Goal: Task Accomplishment & Management: Manage account settings

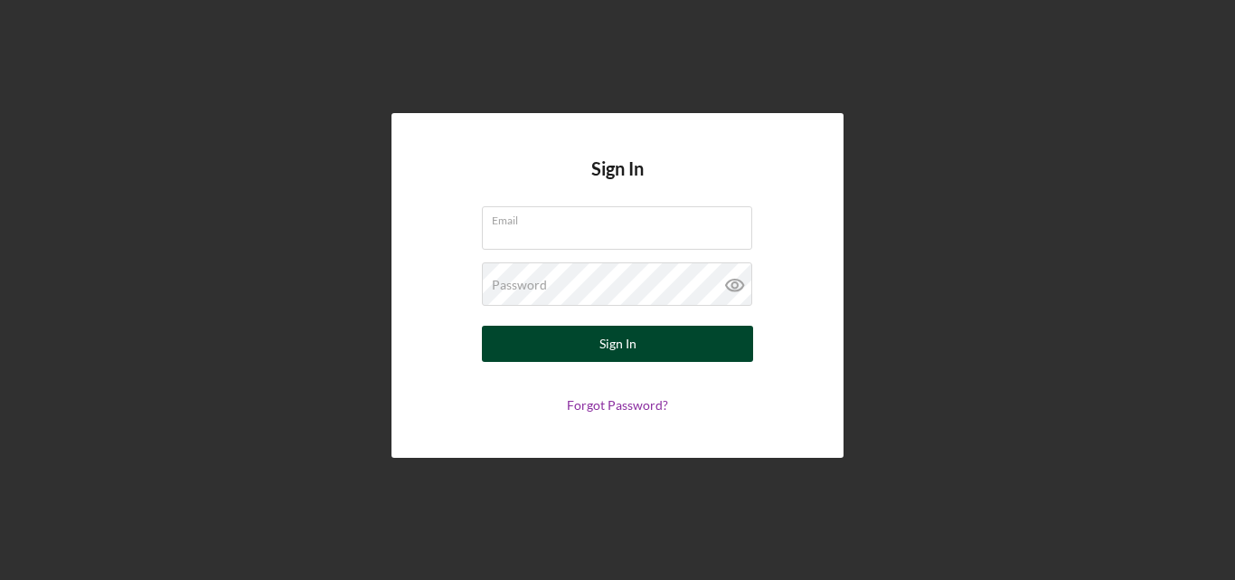
type input "[EMAIL_ADDRESS][DOMAIN_NAME]"
click at [627, 343] on div "Sign In" at bounding box center [617, 343] width 37 height 36
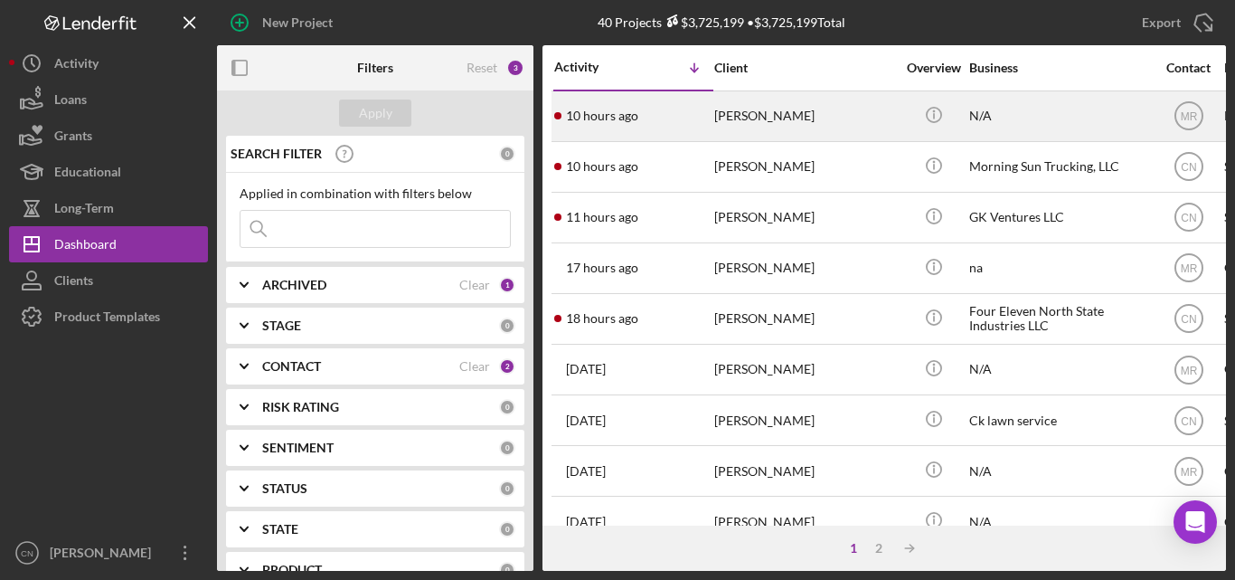
click at [751, 119] on div "[PERSON_NAME]" at bounding box center [804, 116] width 181 height 48
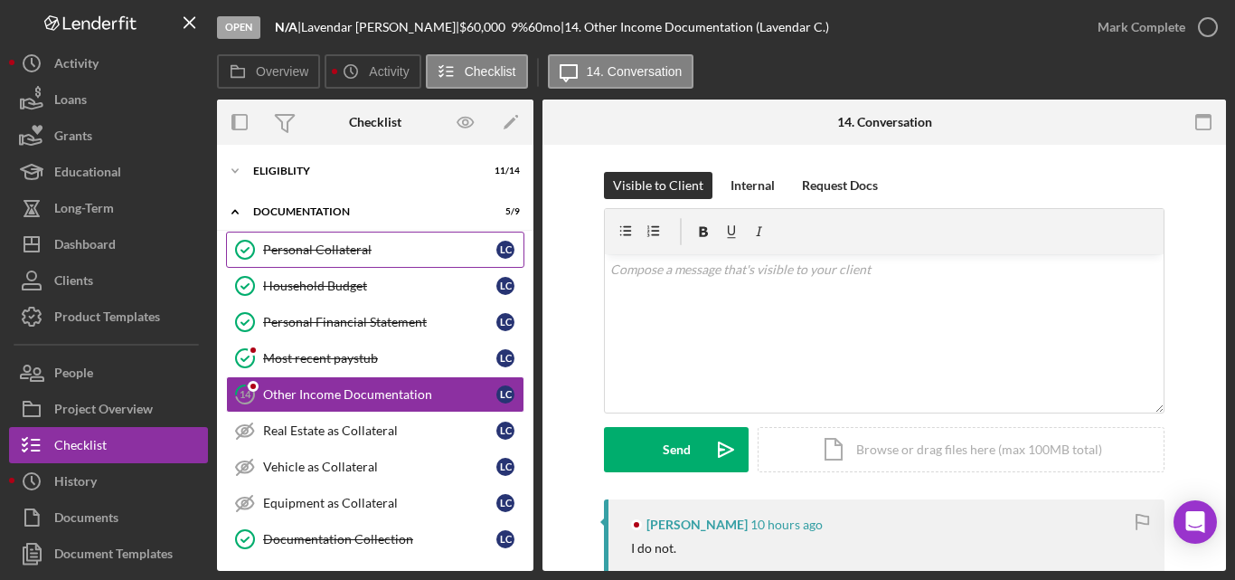
scroll to position [37, 0]
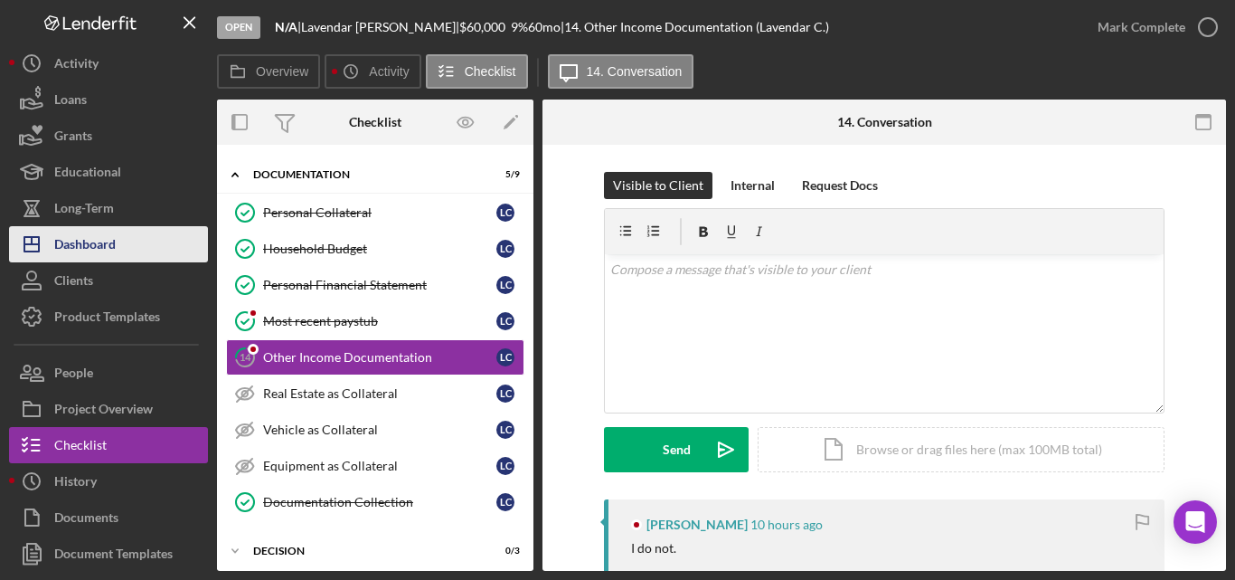
click at [89, 239] on div "Dashboard" at bounding box center [84, 246] width 61 height 41
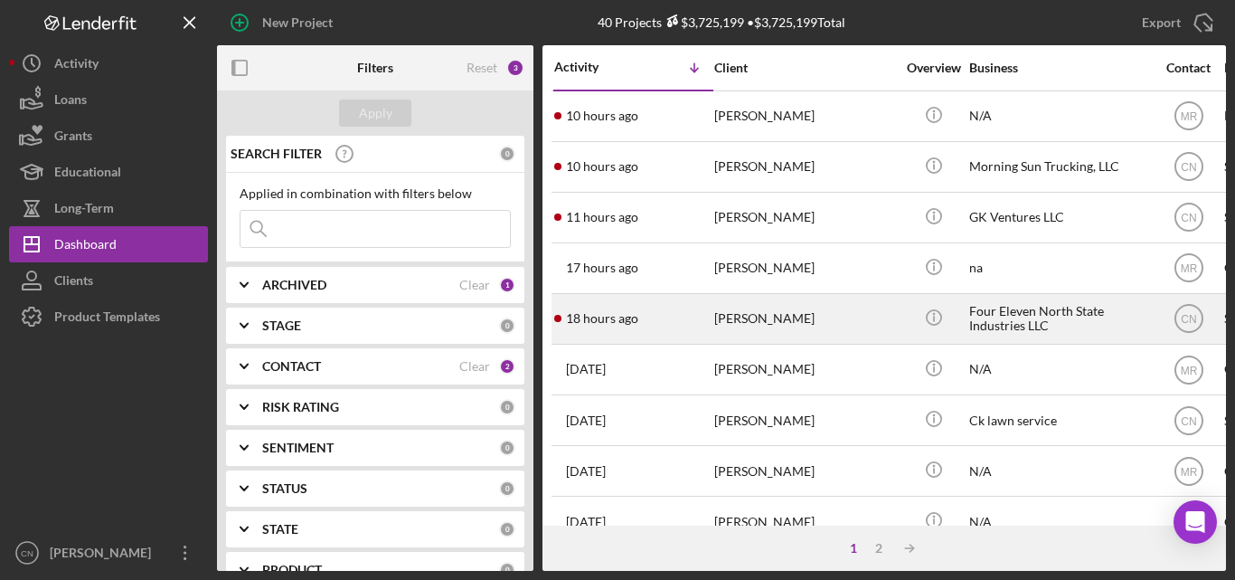
click at [743, 311] on div "[PERSON_NAME]" at bounding box center [804, 319] width 181 height 48
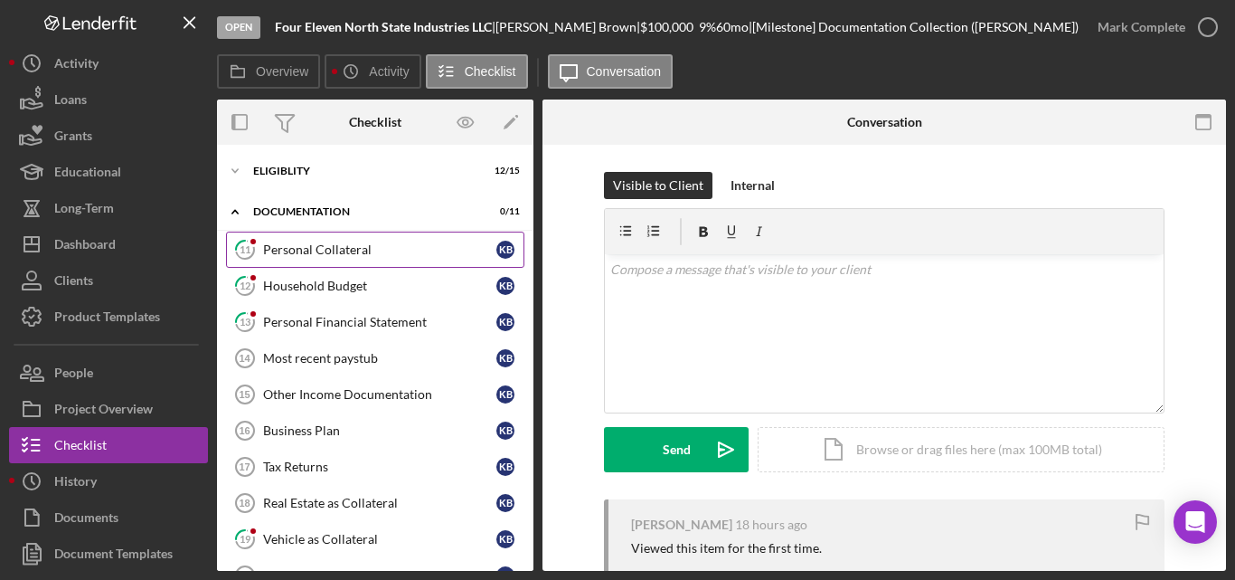
click at [318, 250] on div "Personal Collateral" at bounding box center [379, 249] width 233 height 14
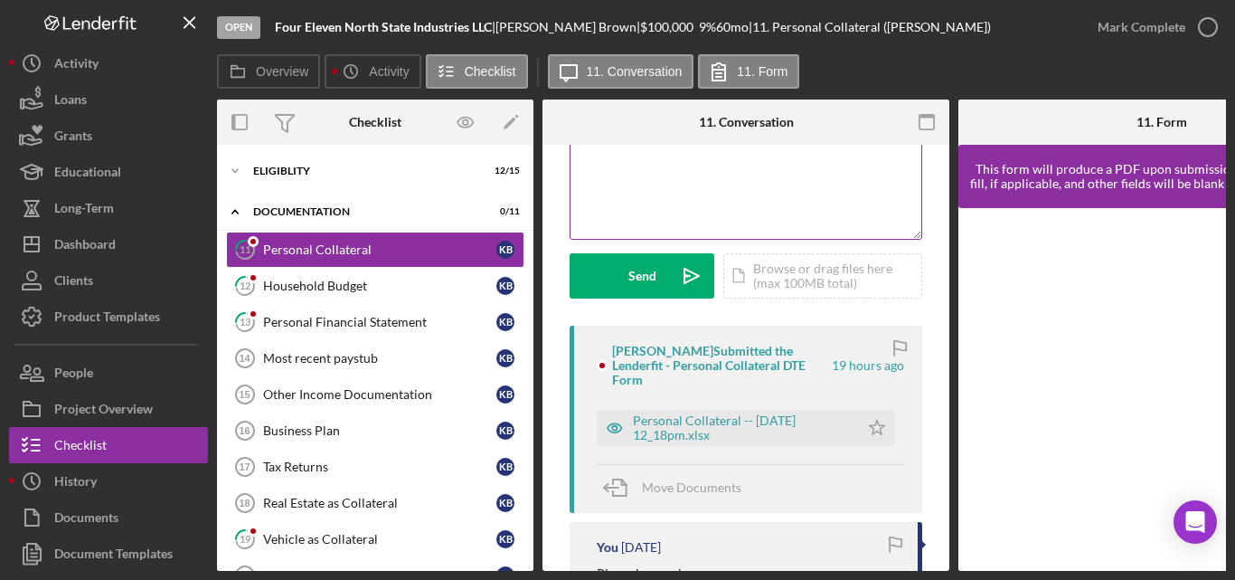
scroll to position [181, 0]
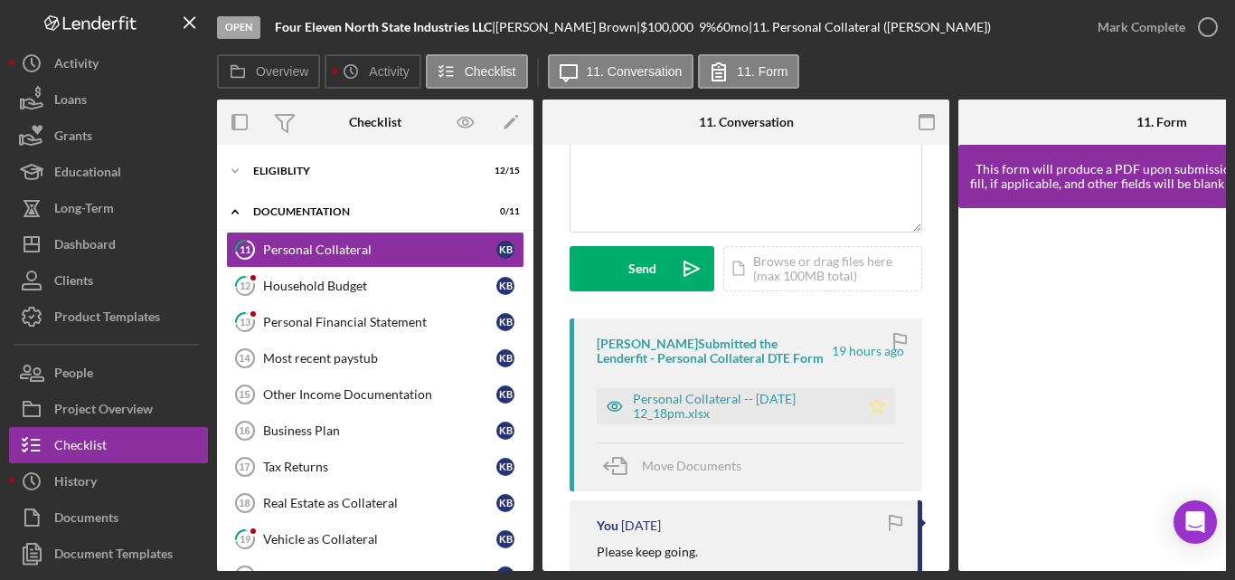
click at [867, 402] on icon "Icon/Star" at bounding box center [877, 406] width 36 height 36
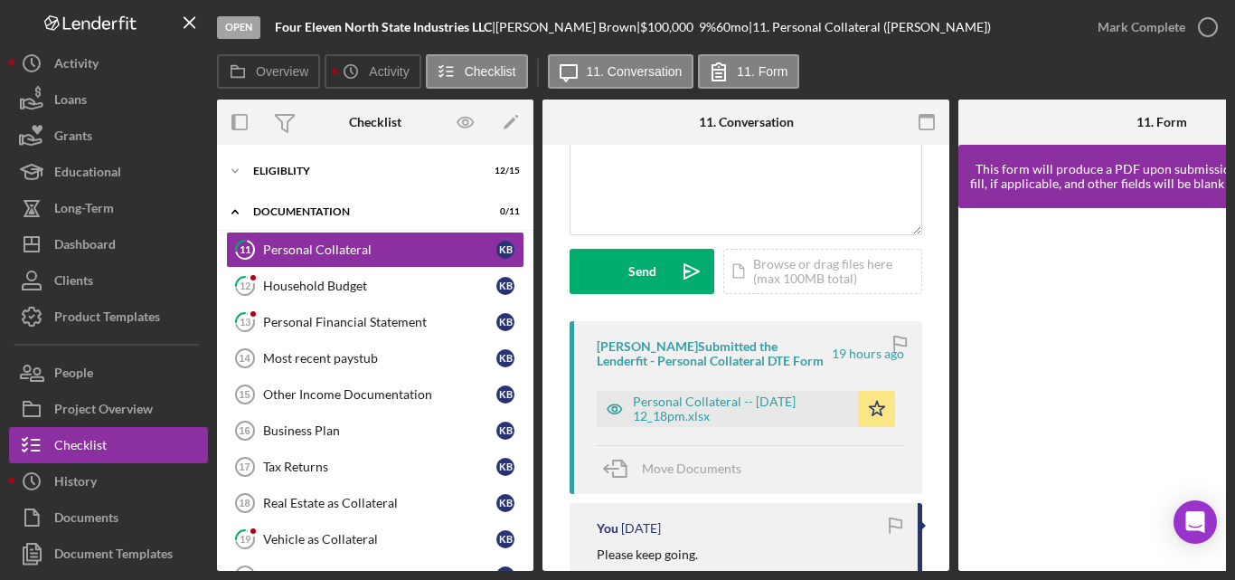
scroll to position [336, 0]
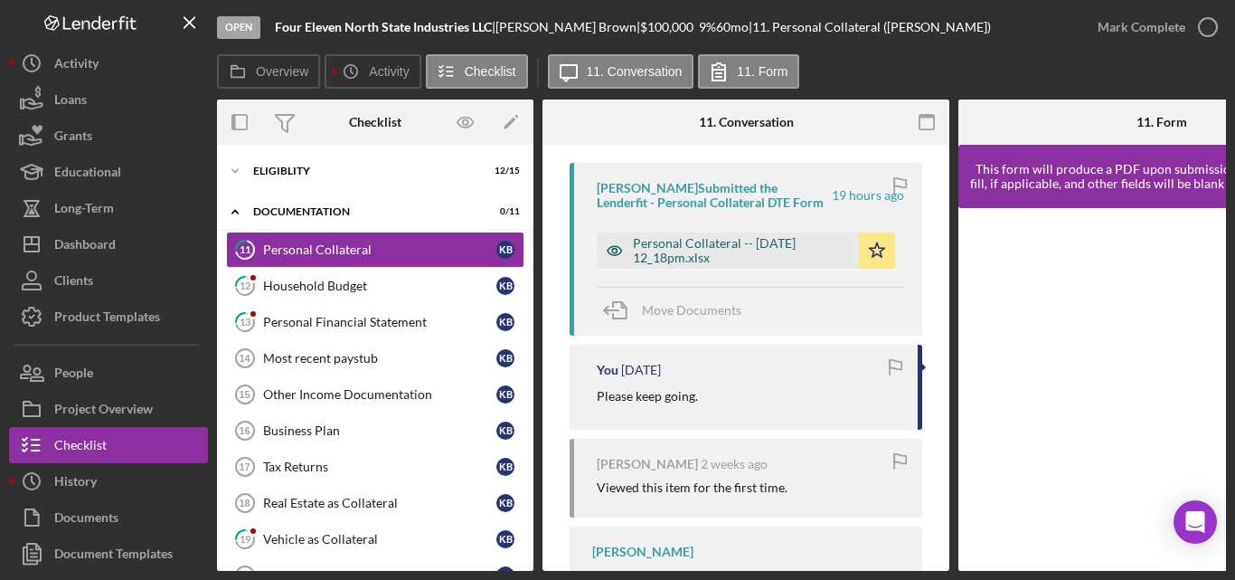
click at [658, 249] on div "Personal Collateral -- [DATE] 12_18pm.xlsx" at bounding box center [741, 250] width 217 height 29
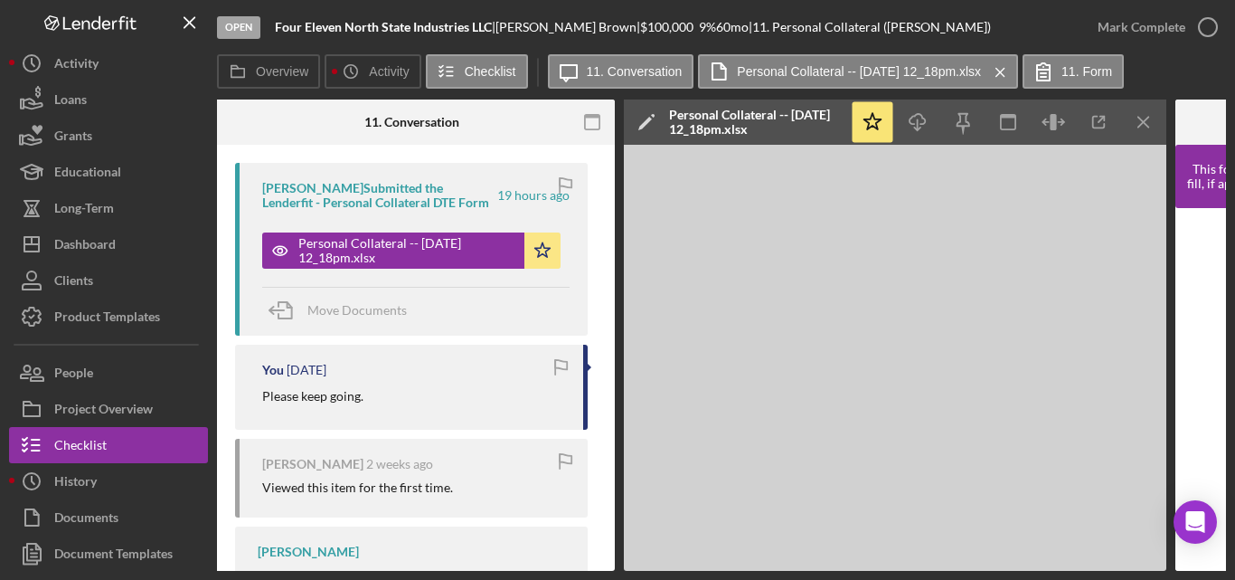
scroll to position [0, 421]
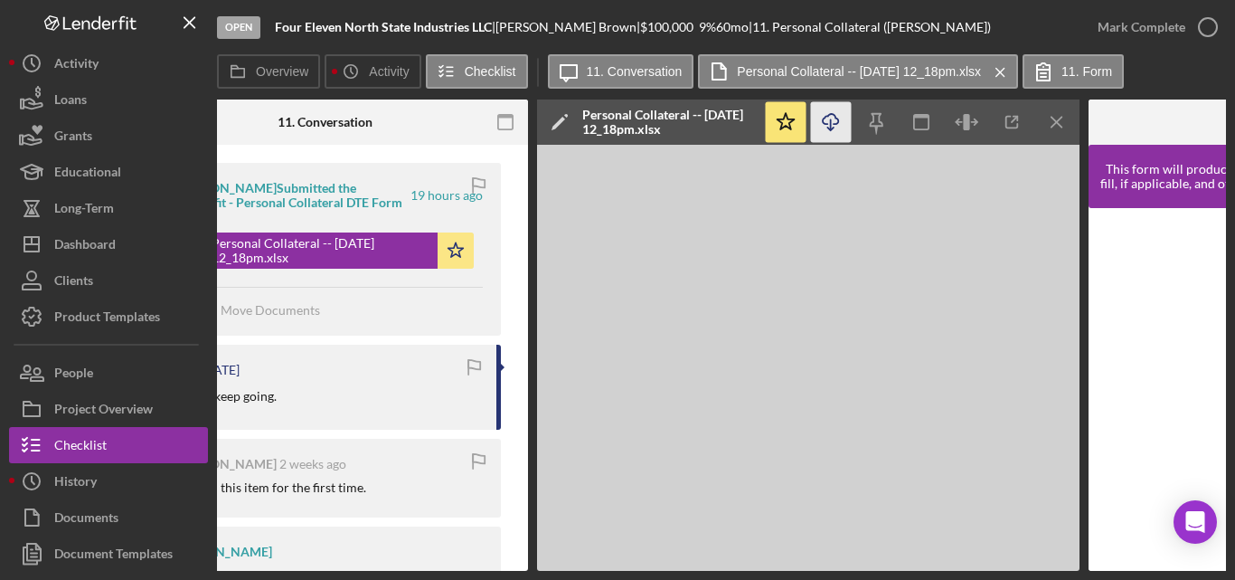
click at [835, 113] on icon "Icon/Download" at bounding box center [831, 122] width 41 height 41
click at [1210, 33] on icon "button" at bounding box center [1207, 27] width 45 height 45
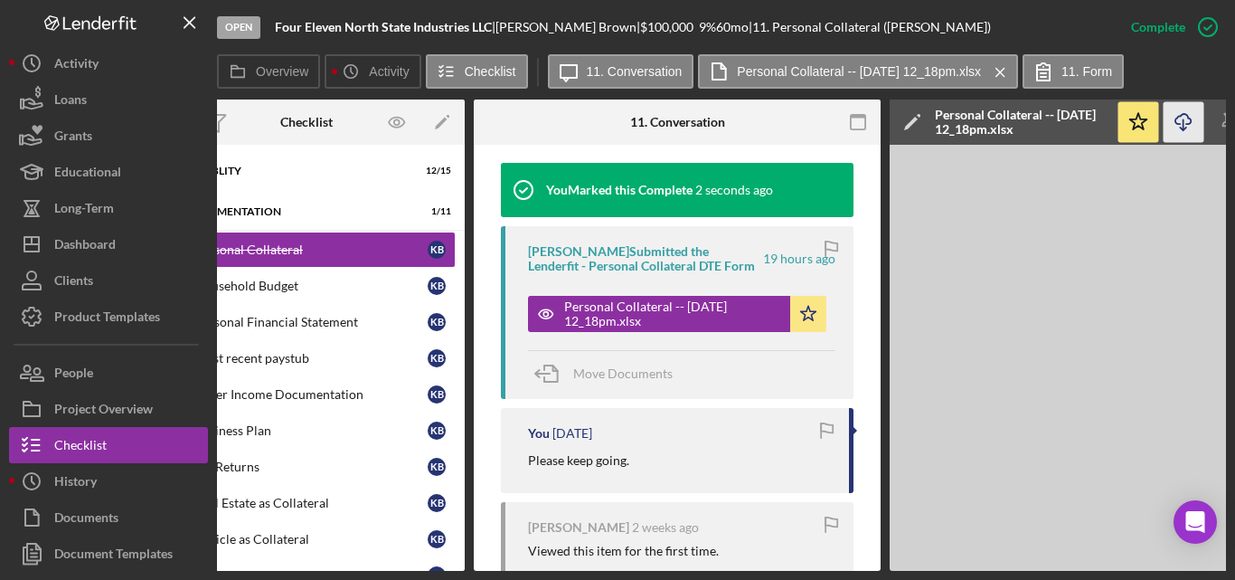
scroll to position [0, 0]
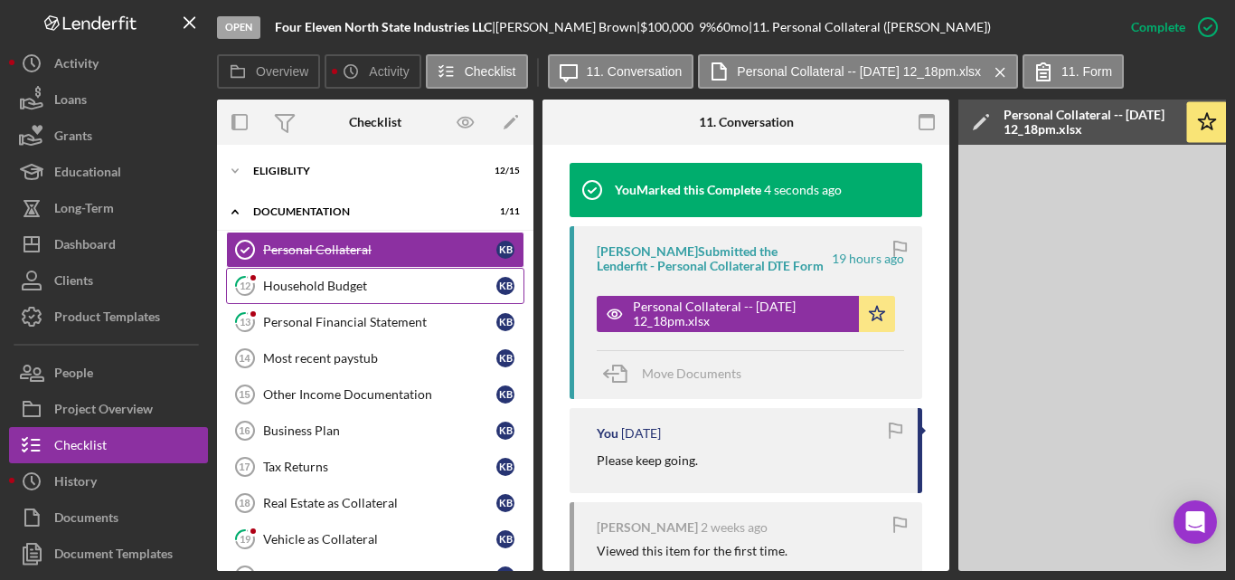
click at [313, 282] on div "Household Budget" at bounding box center [379, 285] width 233 height 14
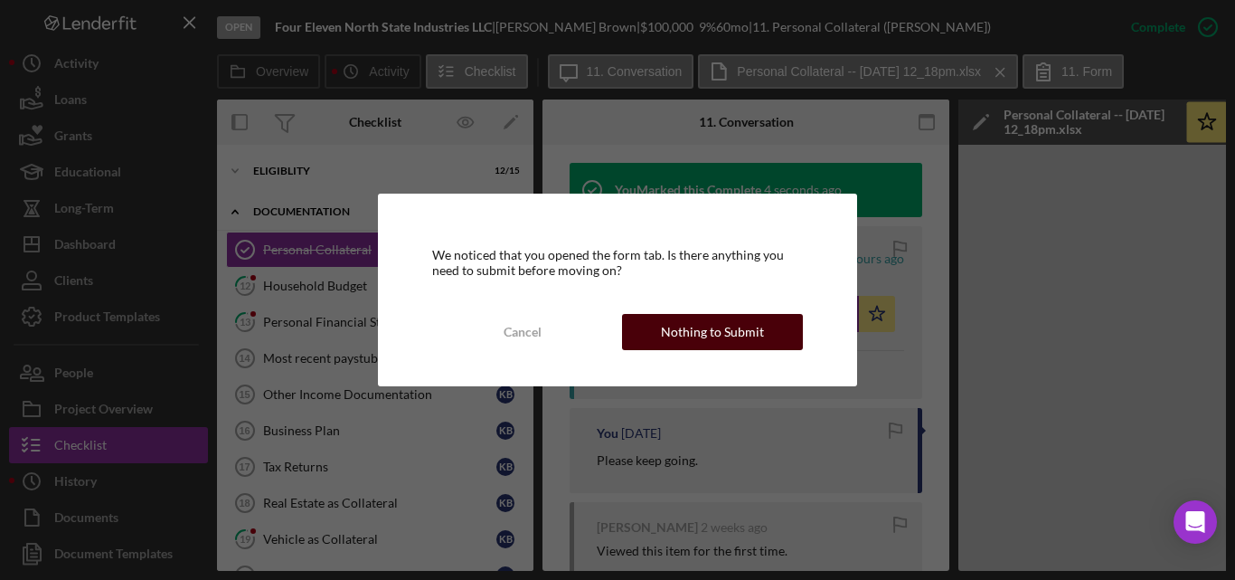
click at [754, 332] on div "Nothing to Submit" at bounding box center [712, 332] width 103 height 36
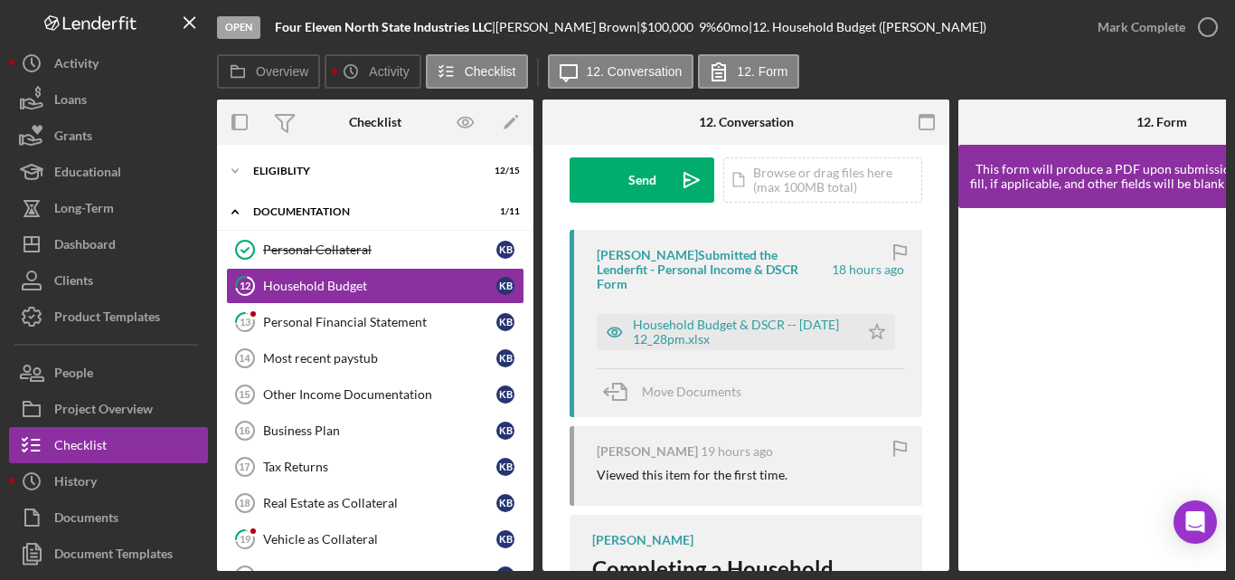
scroll to position [271, 0]
click at [870, 319] on icon "Icon/Star" at bounding box center [877, 330] width 36 height 36
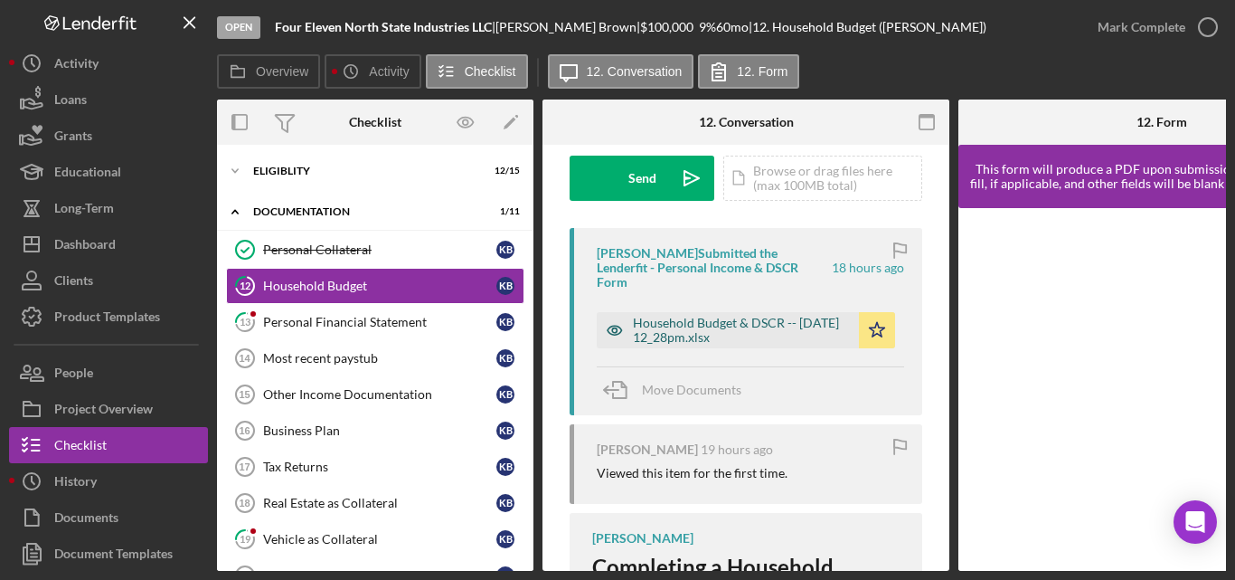
click at [756, 317] on div "Household Budget & DSCR -- [DATE] 12_28pm.xlsx" at bounding box center [741, 330] width 217 height 29
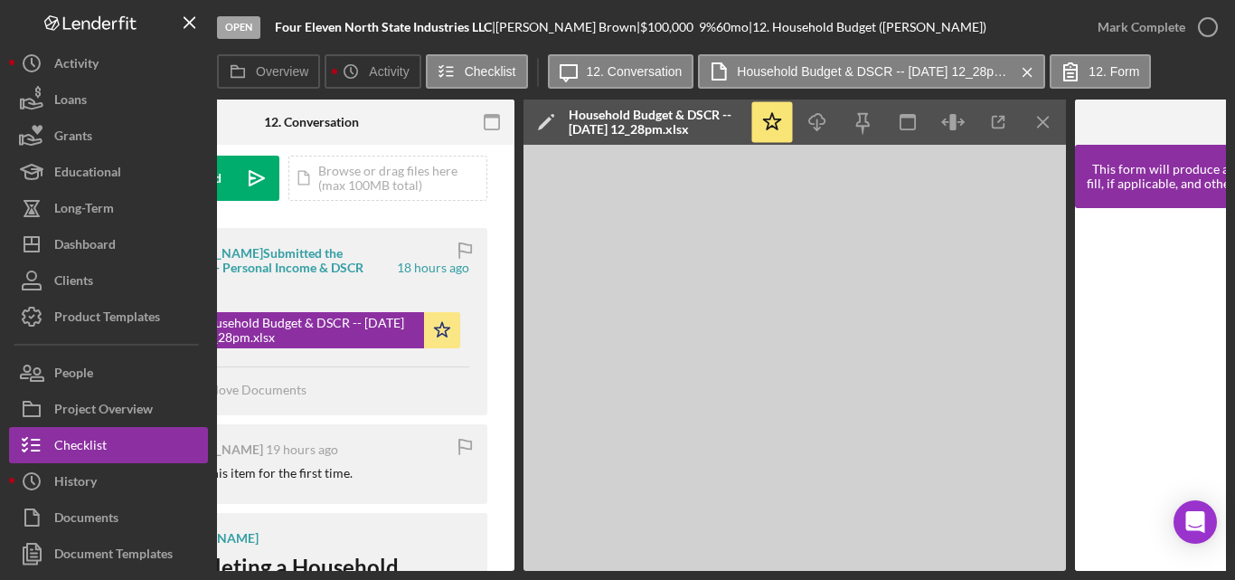
scroll to position [0, 488]
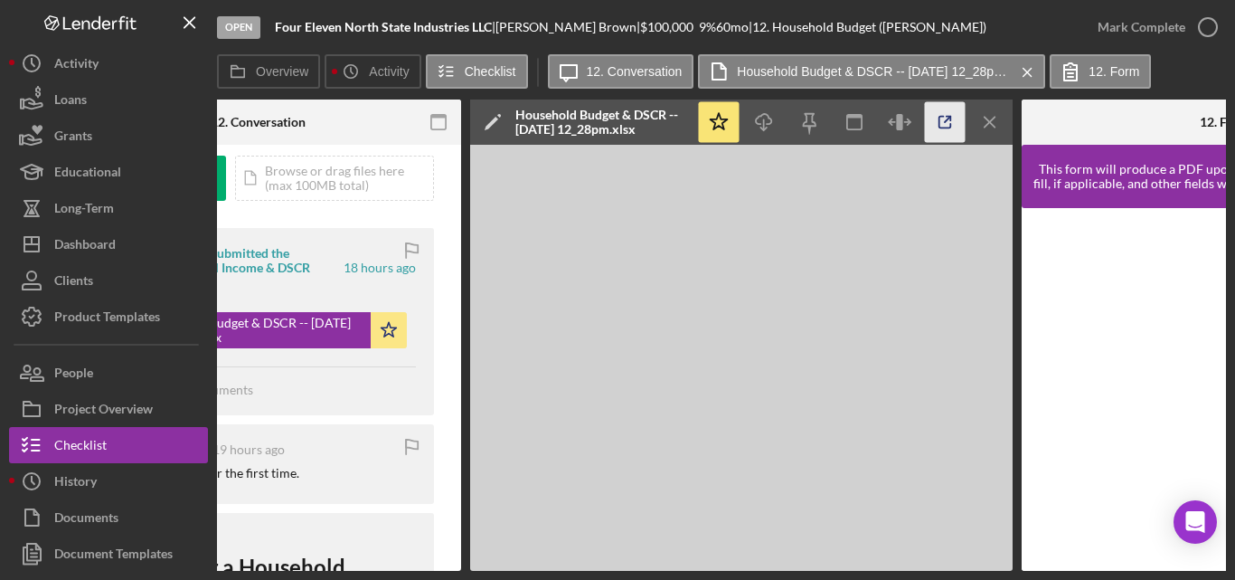
click at [946, 120] on line "button" at bounding box center [947, 119] width 5 height 5
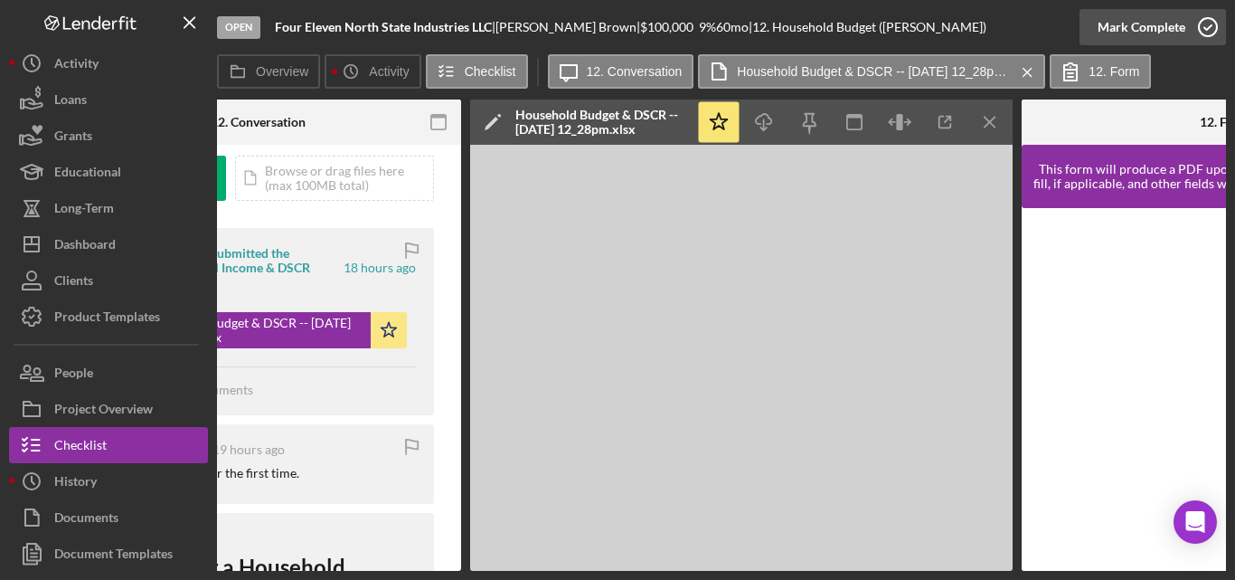
click at [1206, 22] on icon "button" at bounding box center [1207, 27] width 45 height 45
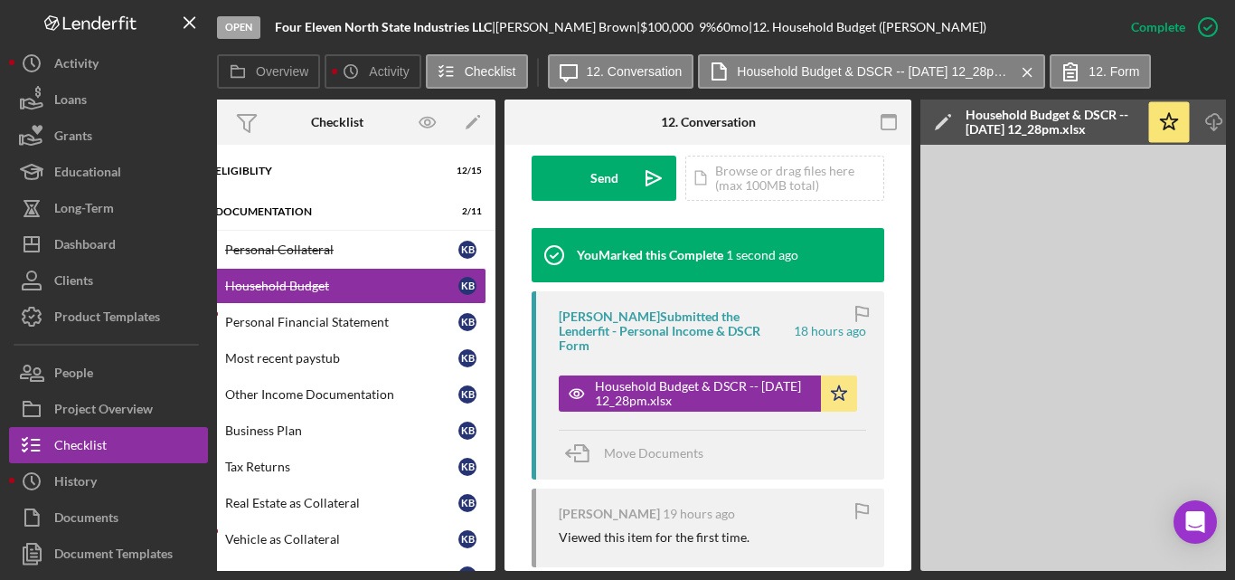
scroll to position [0, 0]
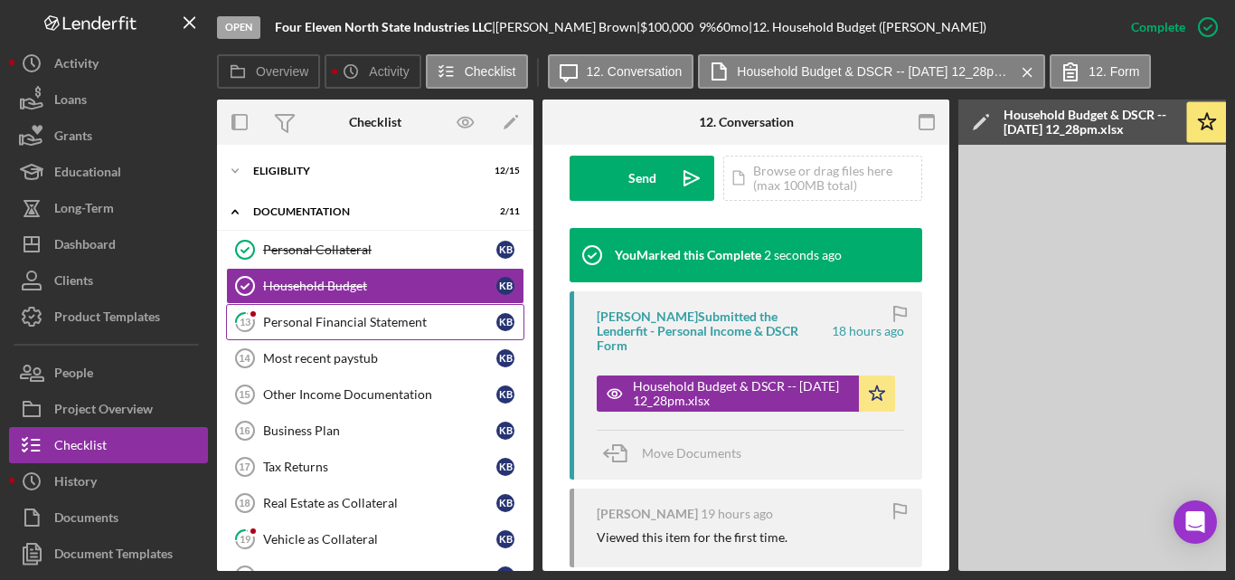
click at [341, 325] on div "Personal Financial Statement" at bounding box center [379, 322] width 233 height 14
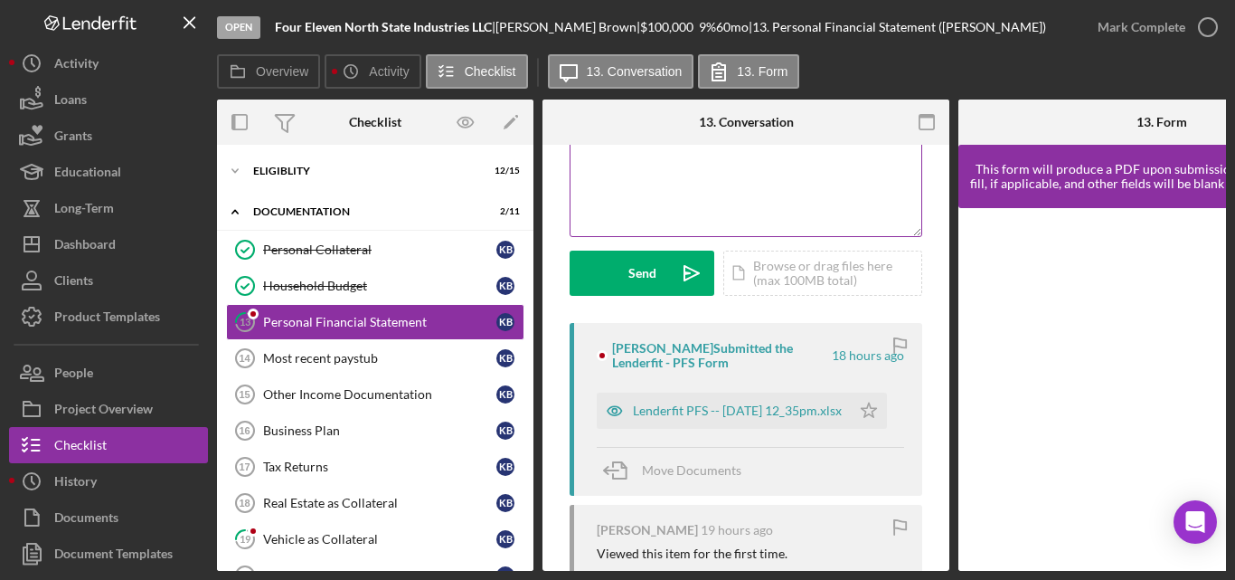
scroll to position [181, 0]
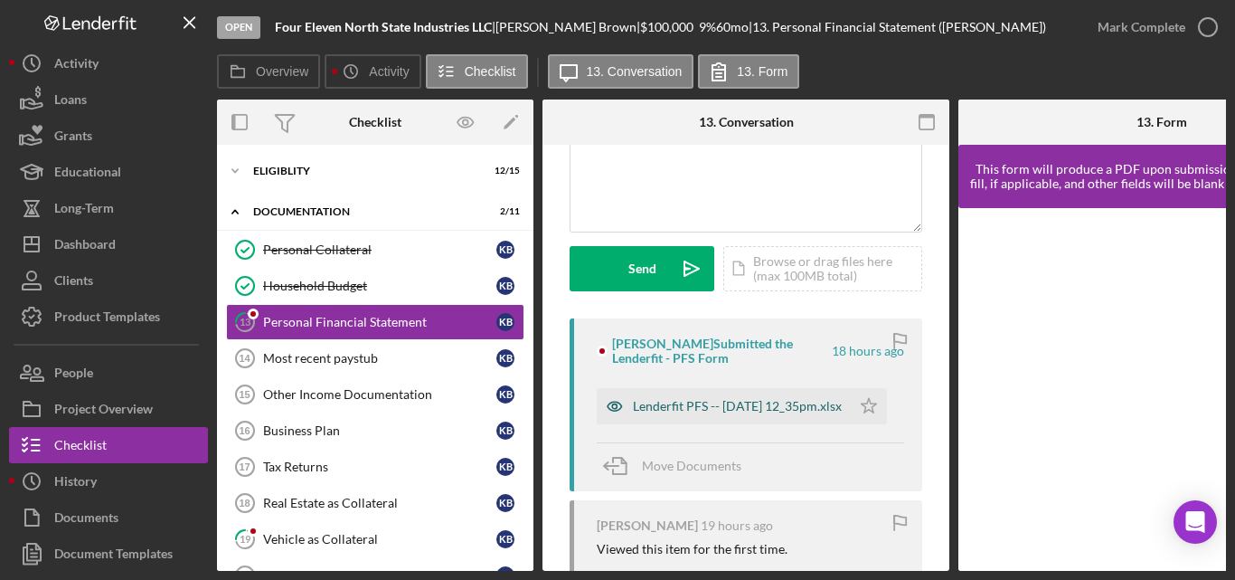
click at [665, 411] on div "Lenderfit PFS -- [DATE] 12_35pm.xlsx" at bounding box center [737, 406] width 209 height 14
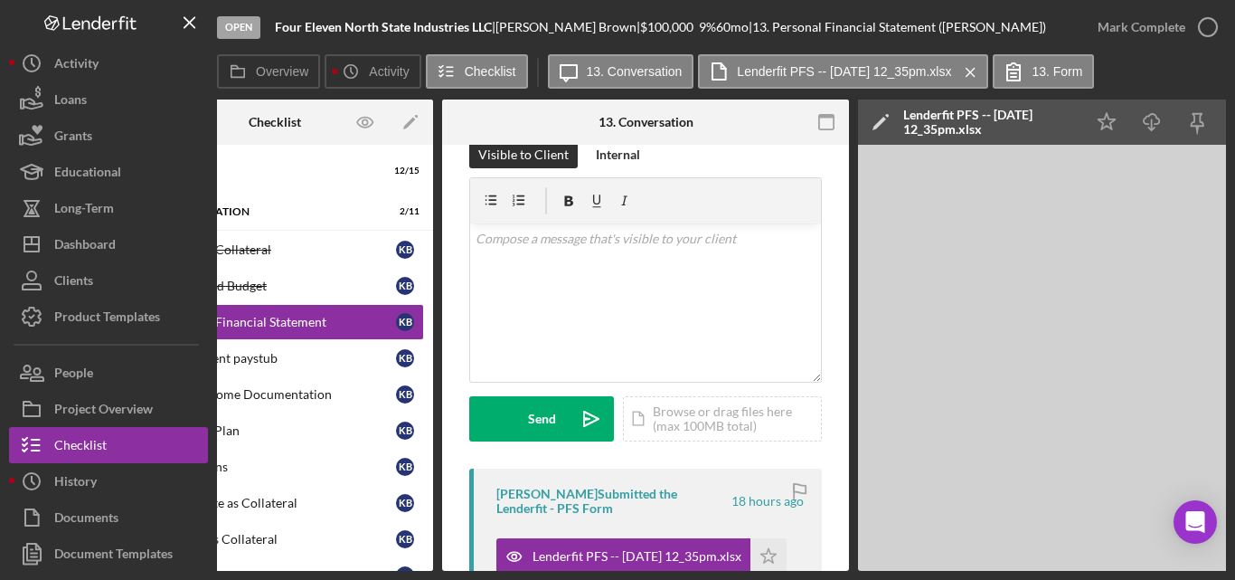
scroll to position [0, 0]
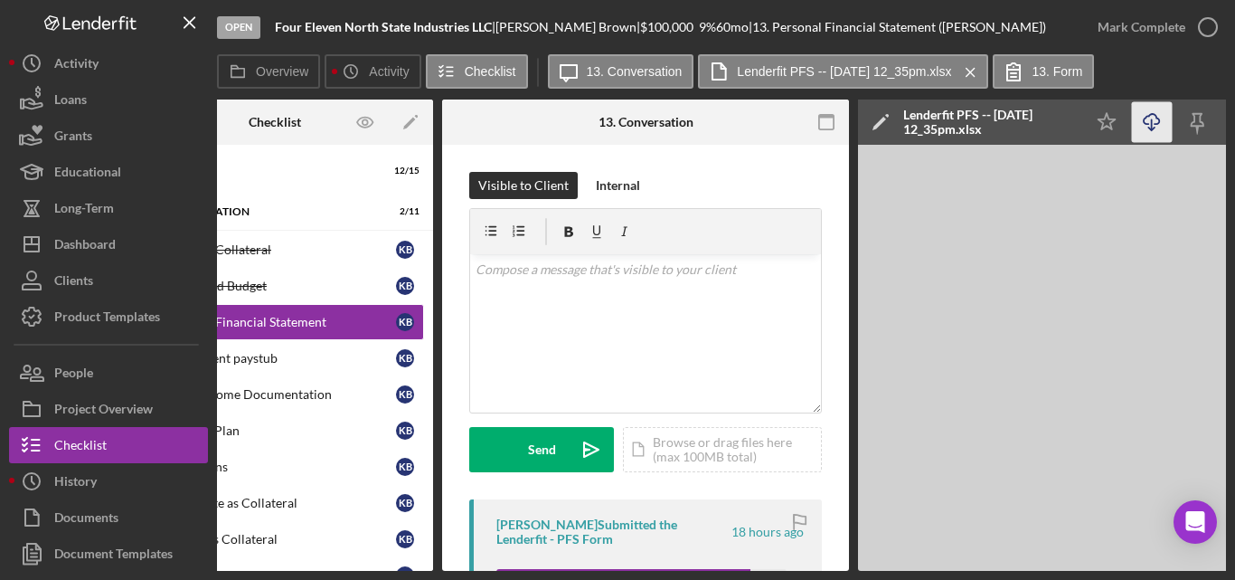
click at [1144, 121] on icon "button" at bounding box center [1151, 119] width 15 height 10
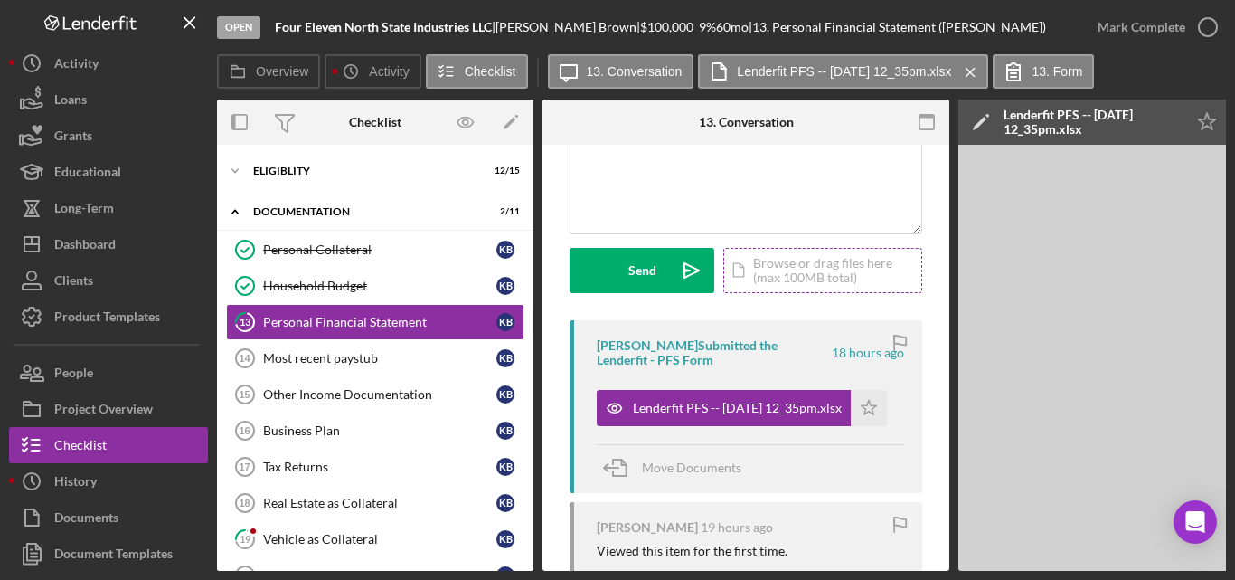
scroll to position [181, 0]
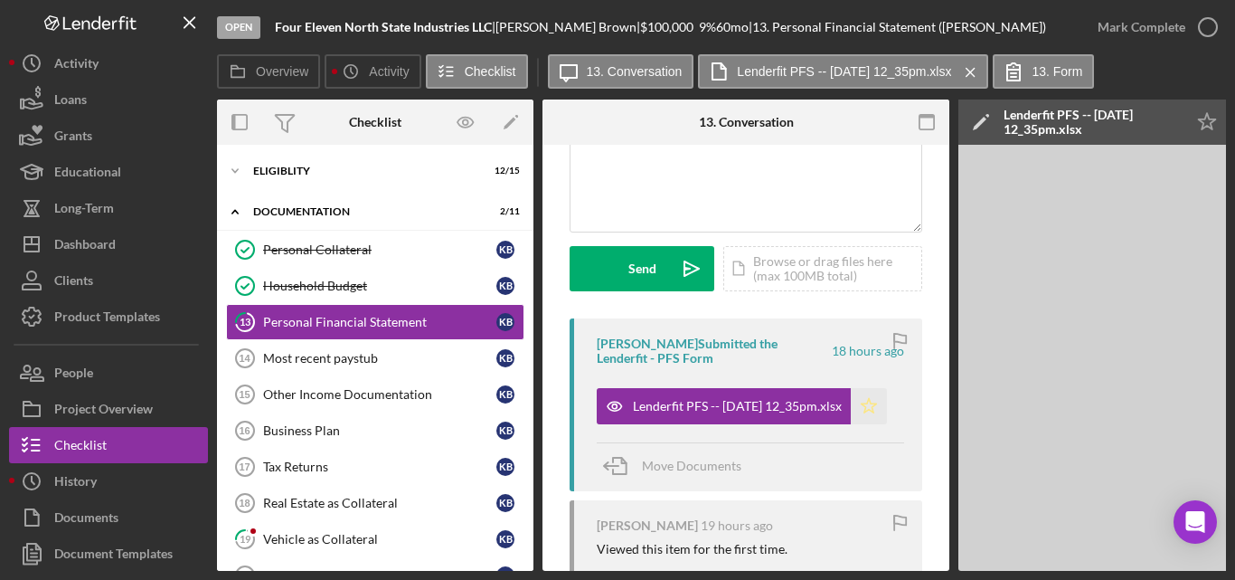
click at [876, 412] on polygon "button" at bounding box center [869, 405] width 15 height 14
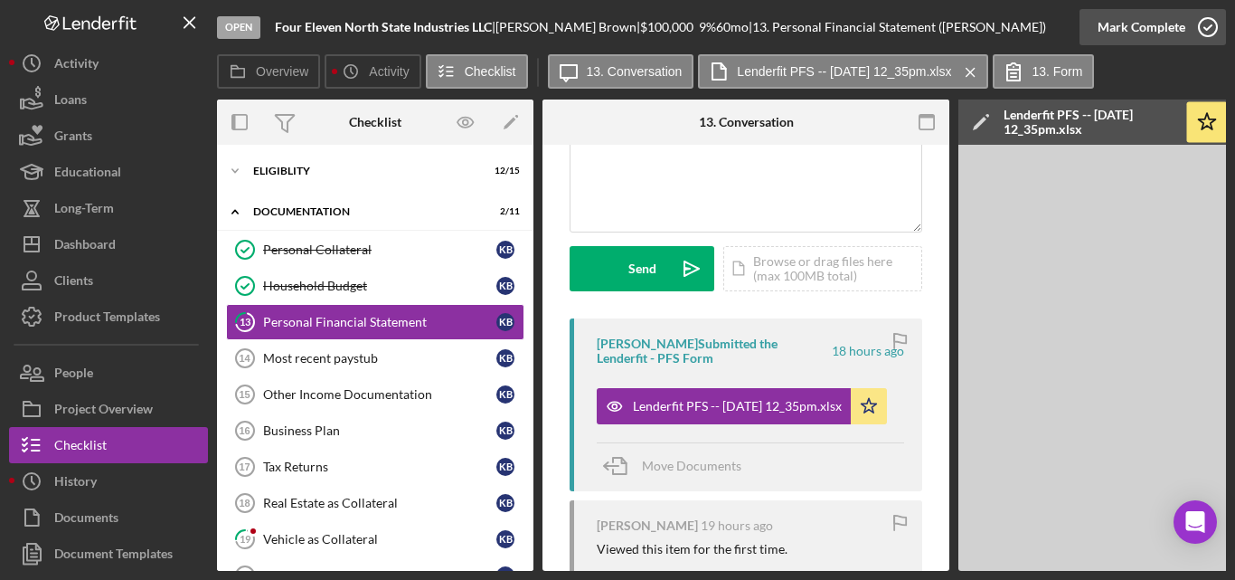
click at [1211, 27] on icon "button" at bounding box center [1207, 27] width 45 height 45
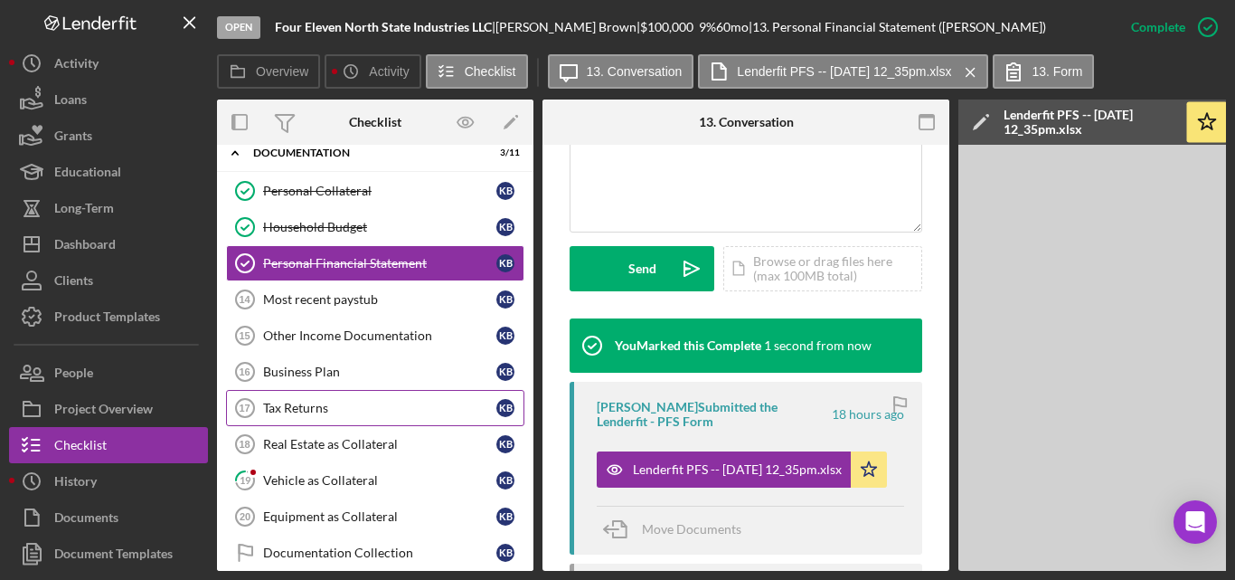
scroll to position [90, 0]
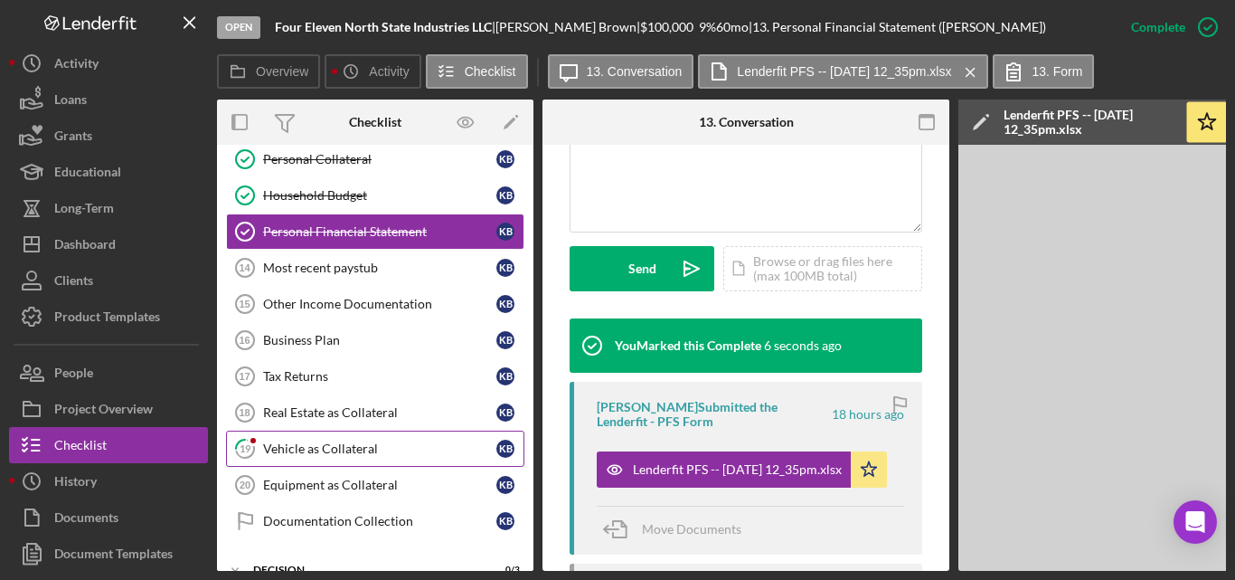
click at [326, 448] on div "Vehicle as Collateral" at bounding box center [379, 448] width 233 height 14
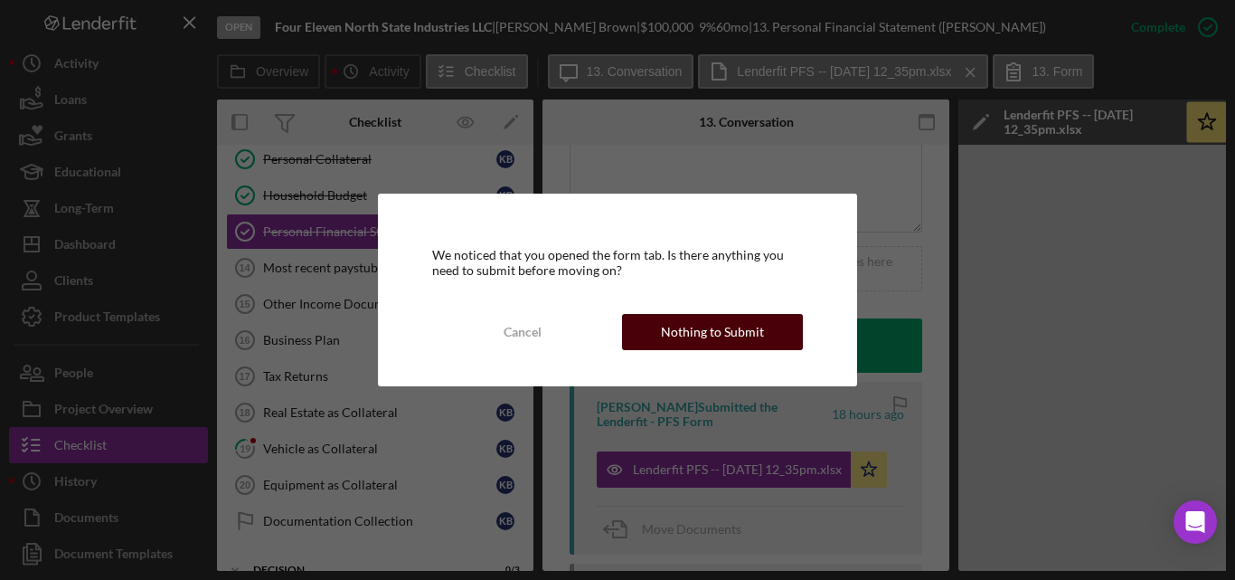
click at [715, 329] on div "Nothing to Submit" at bounding box center [712, 332] width 103 height 36
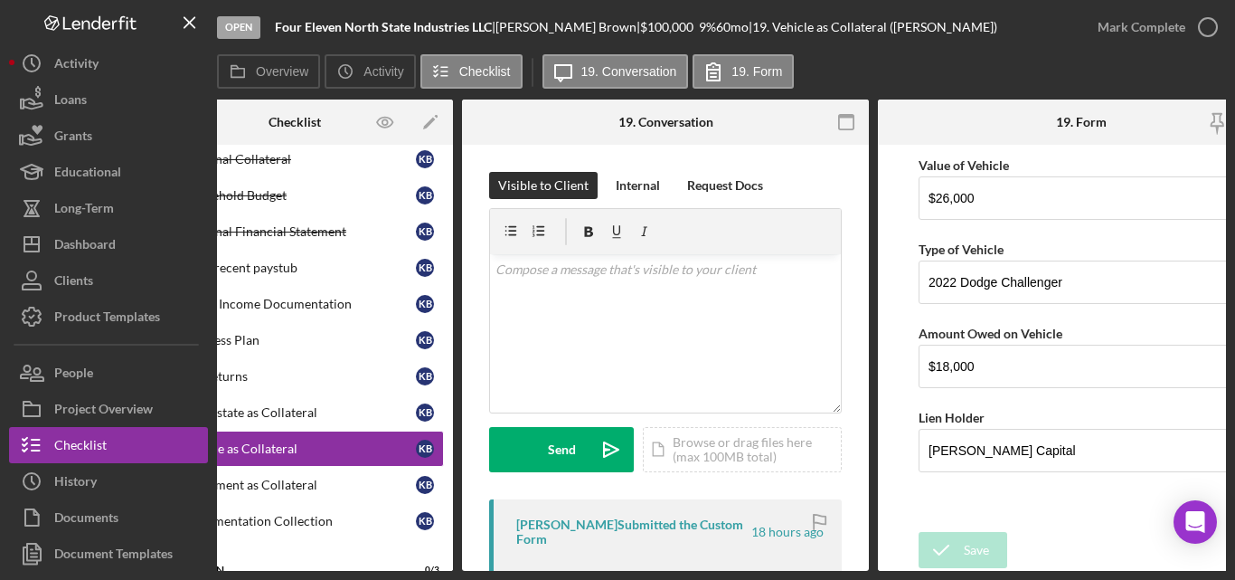
scroll to position [0, 139]
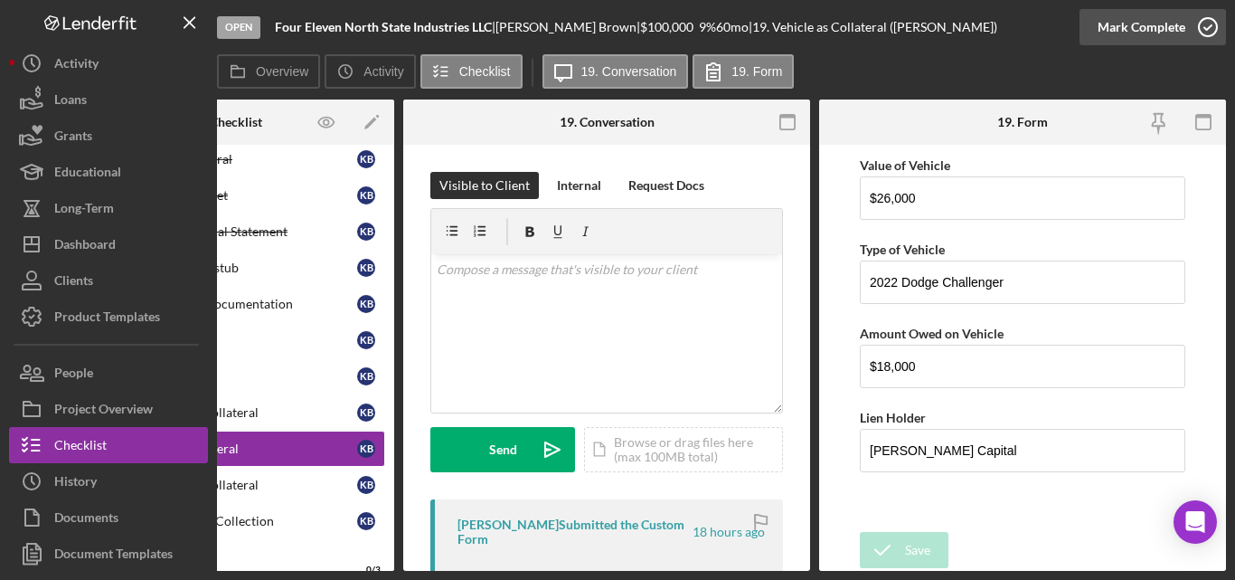
click at [1212, 21] on icon "button" at bounding box center [1207, 27] width 45 height 45
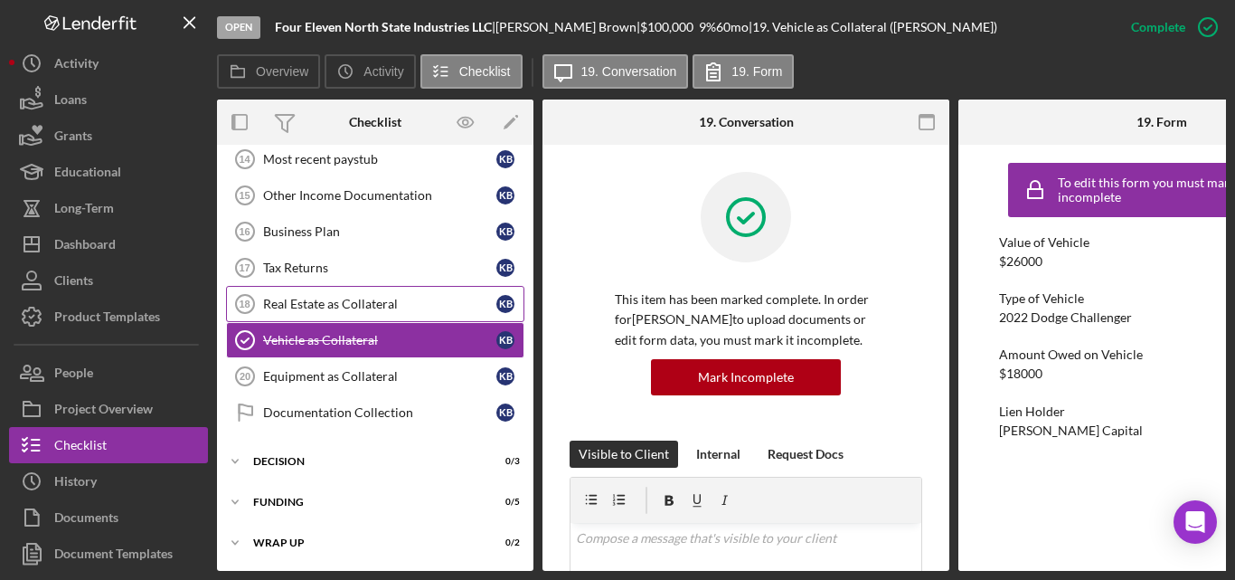
scroll to position [0, 0]
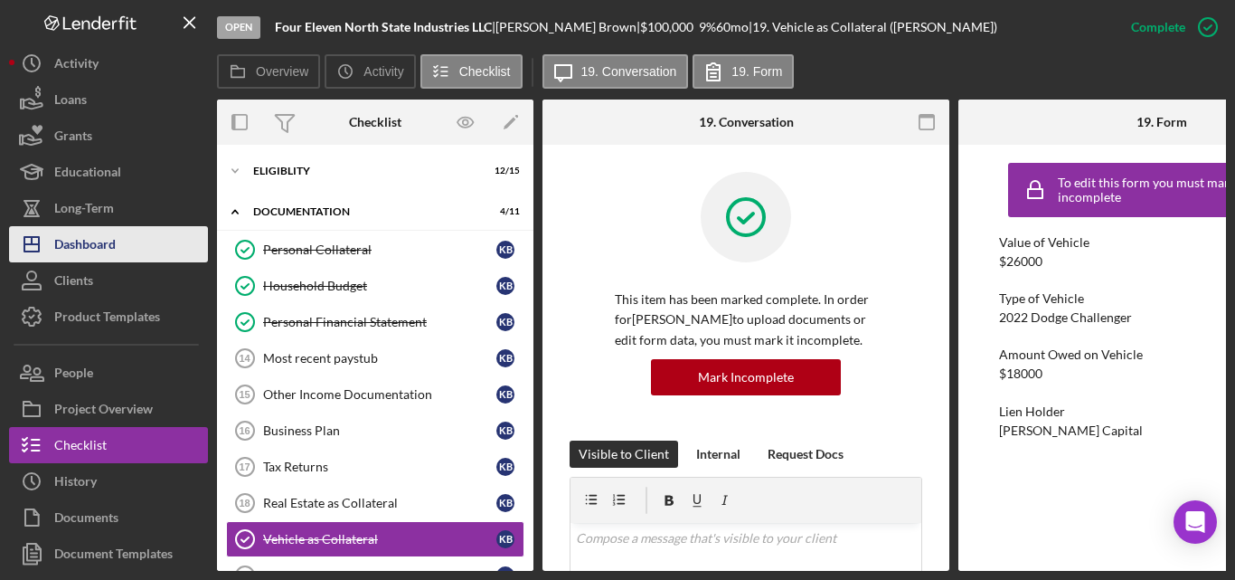
click at [90, 233] on div "Dashboard" at bounding box center [84, 246] width 61 height 41
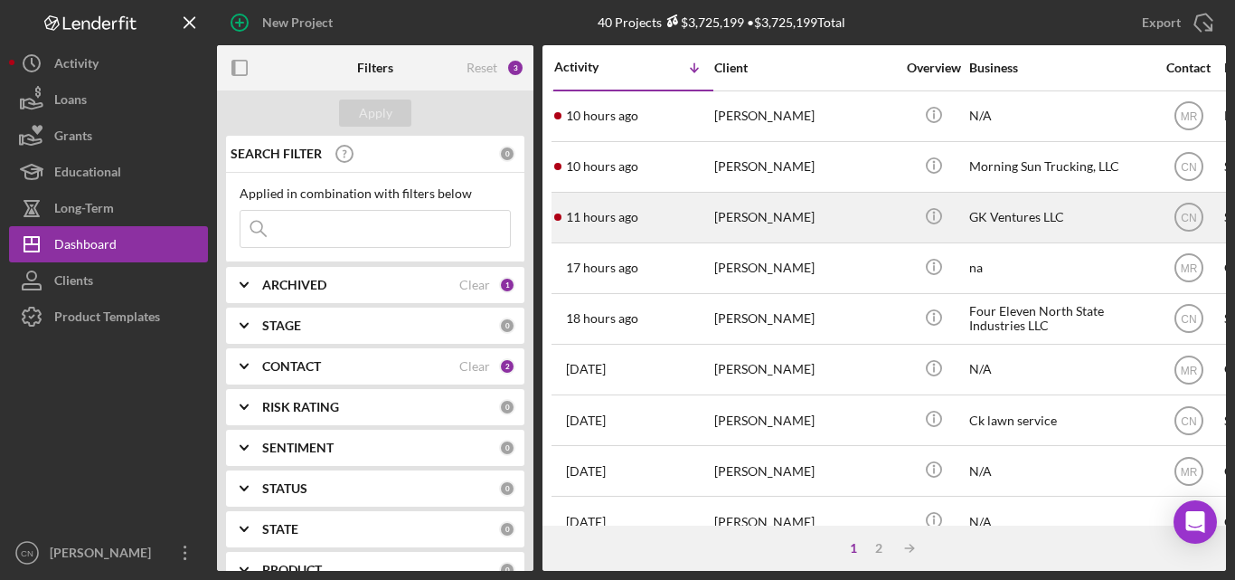
click at [757, 225] on div "[PERSON_NAME]" at bounding box center [804, 217] width 181 height 48
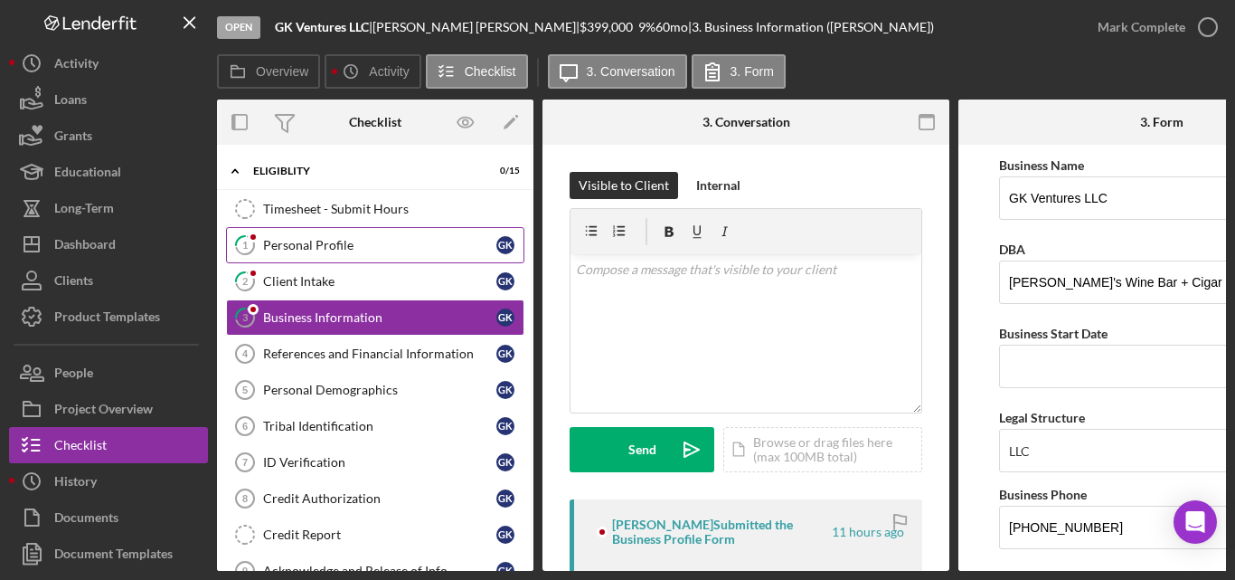
click at [308, 238] on div "Personal Profile" at bounding box center [379, 245] width 233 height 14
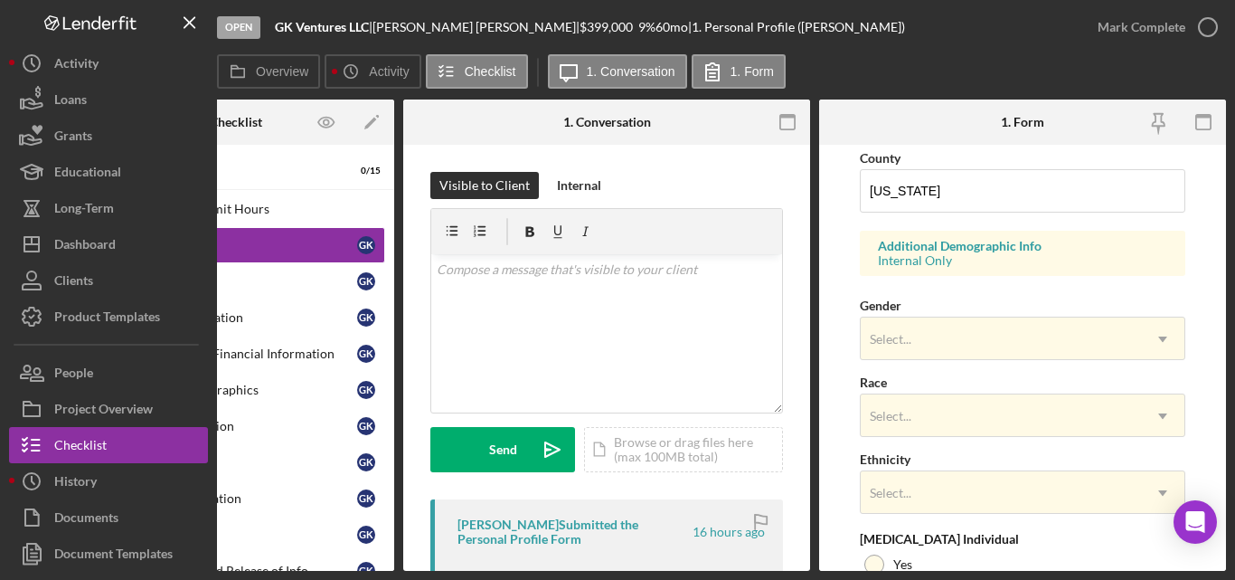
scroll to position [633, 0]
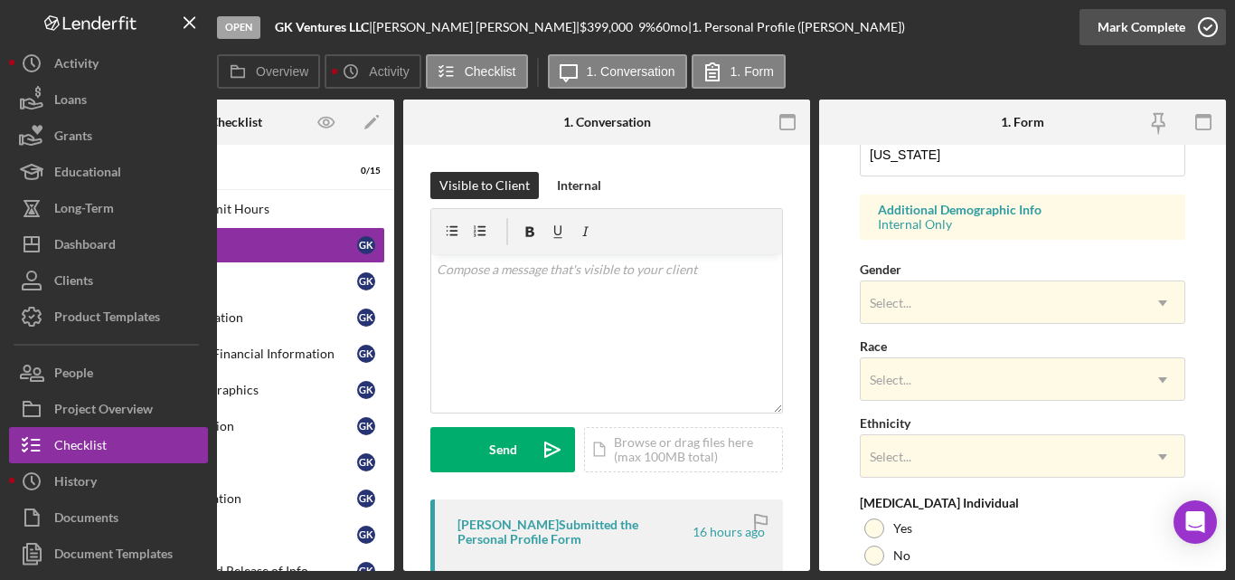
click at [1209, 29] on icon "button" at bounding box center [1207, 27] width 45 height 45
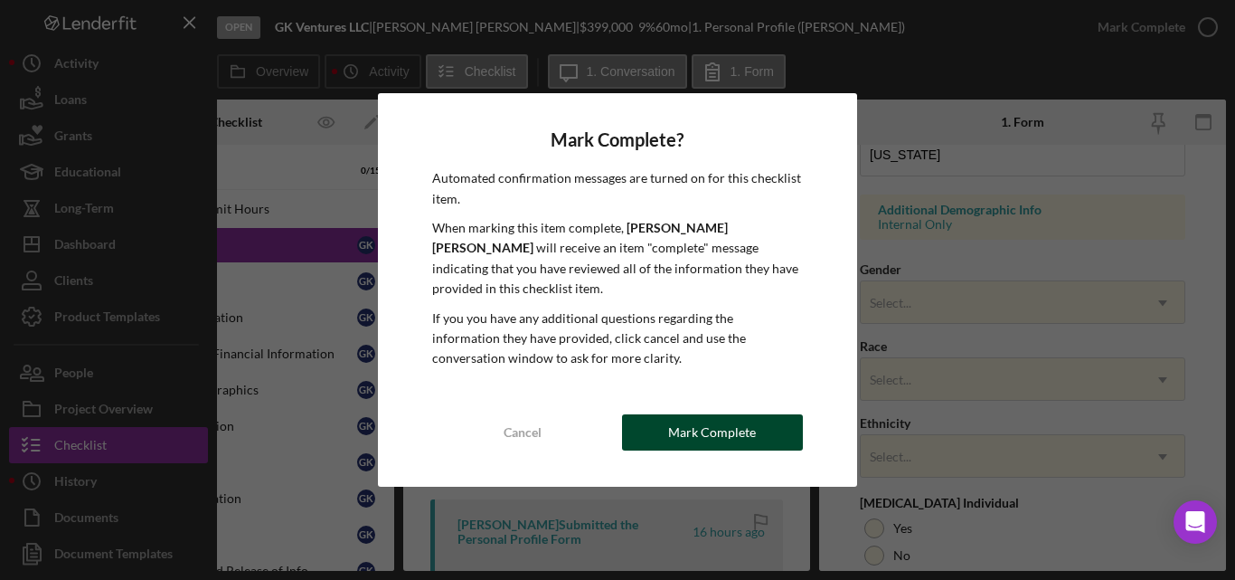
click at [716, 417] on div "Mark Complete" at bounding box center [712, 432] width 88 height 36
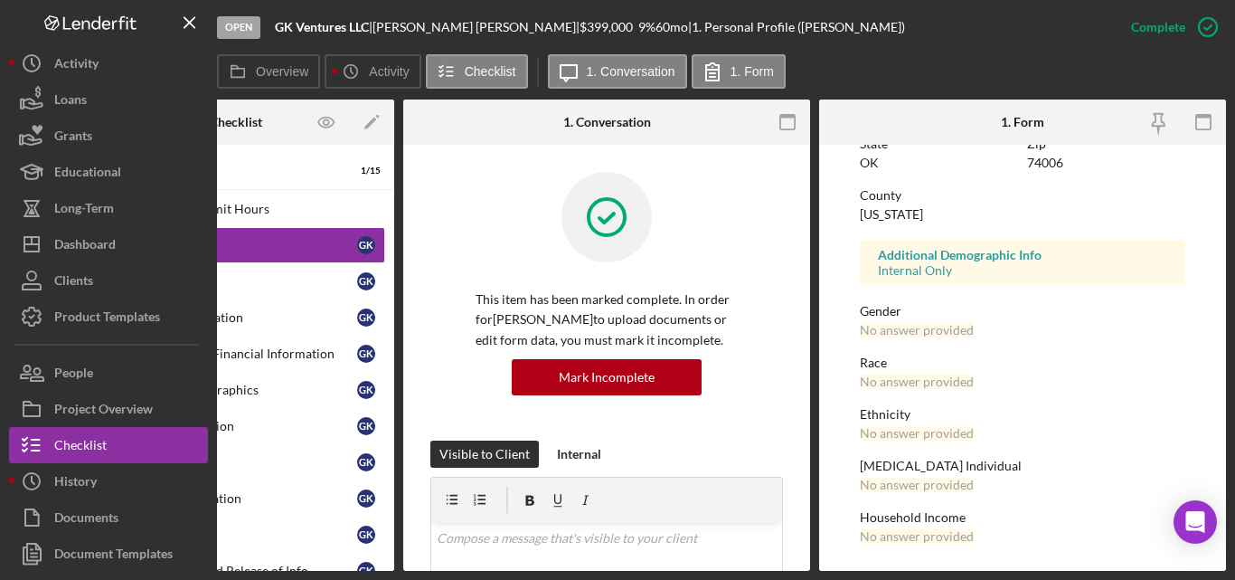
scroll to position [0, 0]
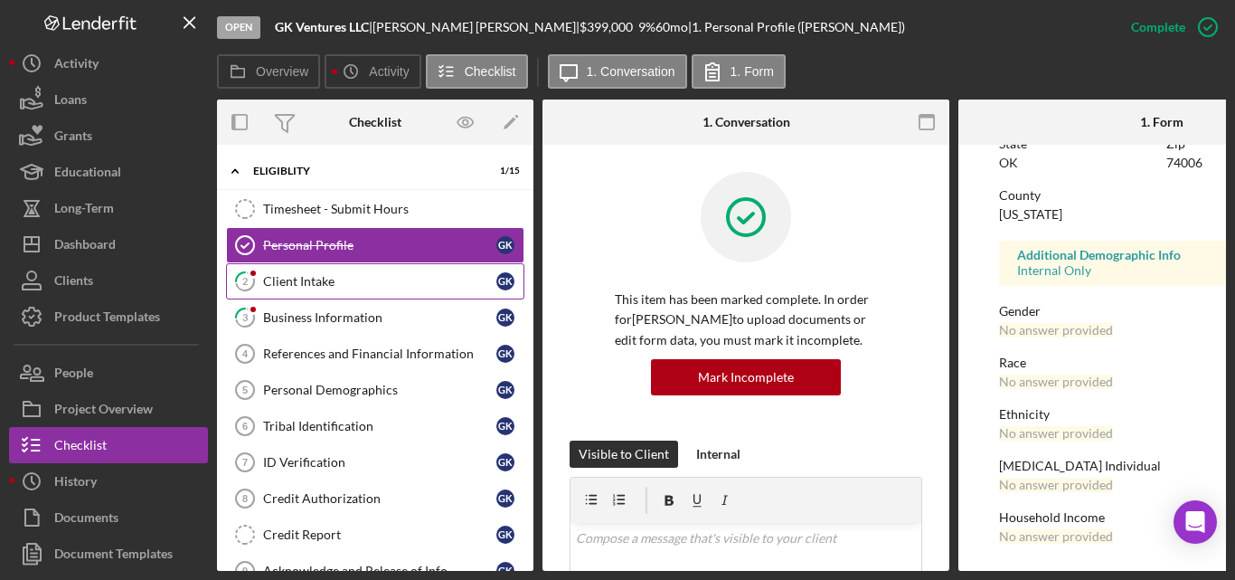
click at [308, 282] on div "Client Intake" at bounding box center [379, 281] width 233 height 14
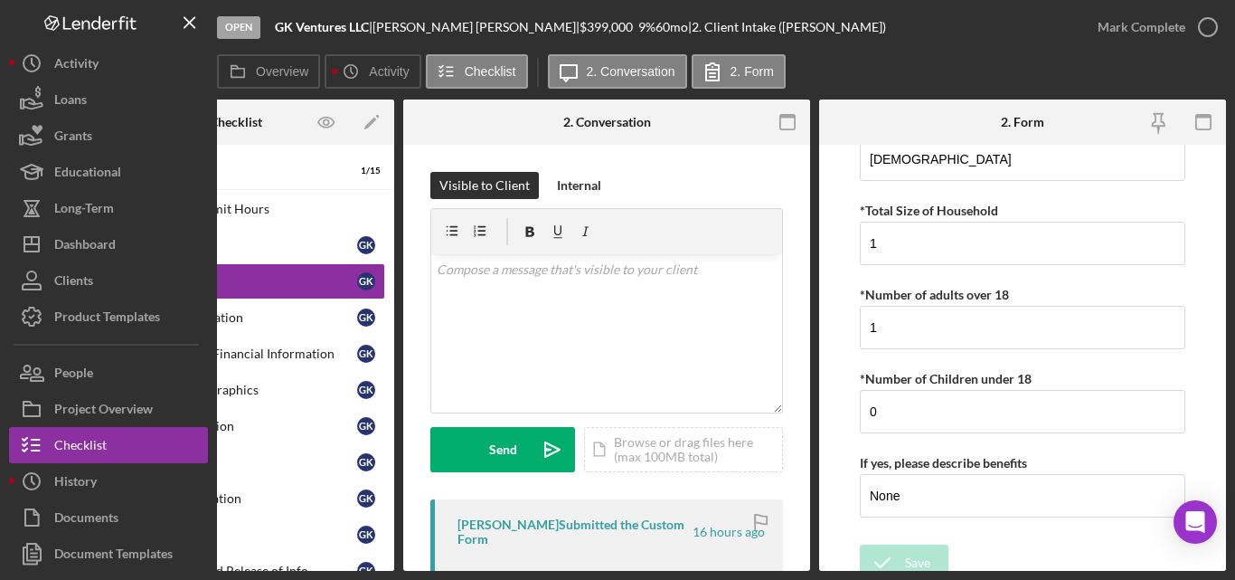
scroll to position [3544, 0]
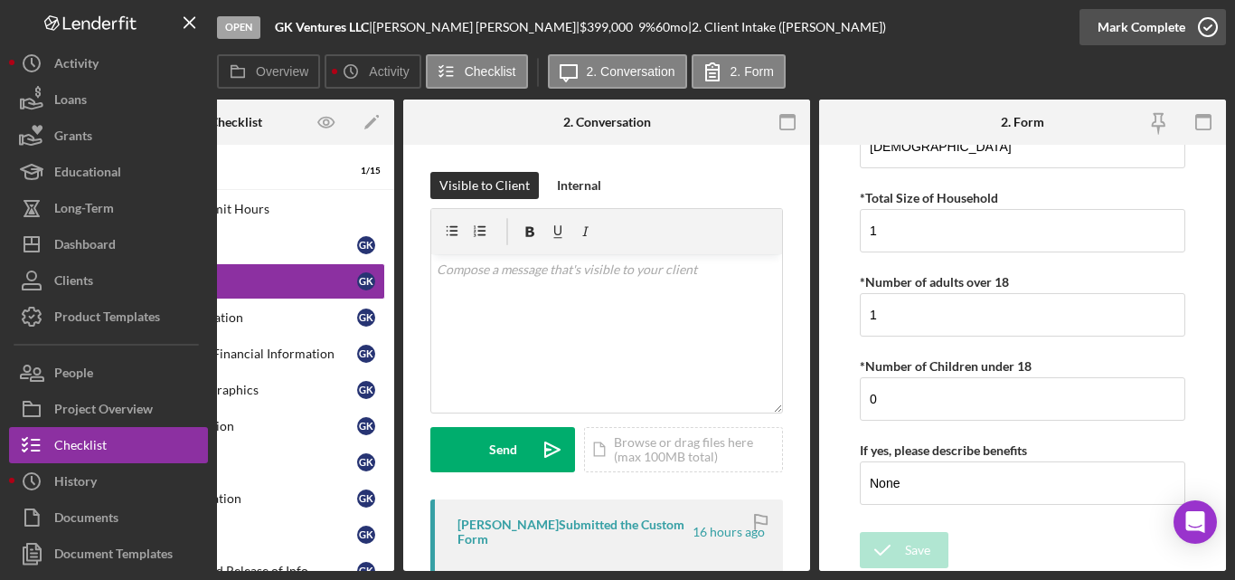
click at [1205, 27] on icon "button" at bounding box center [1207, 27] width 45 height 45
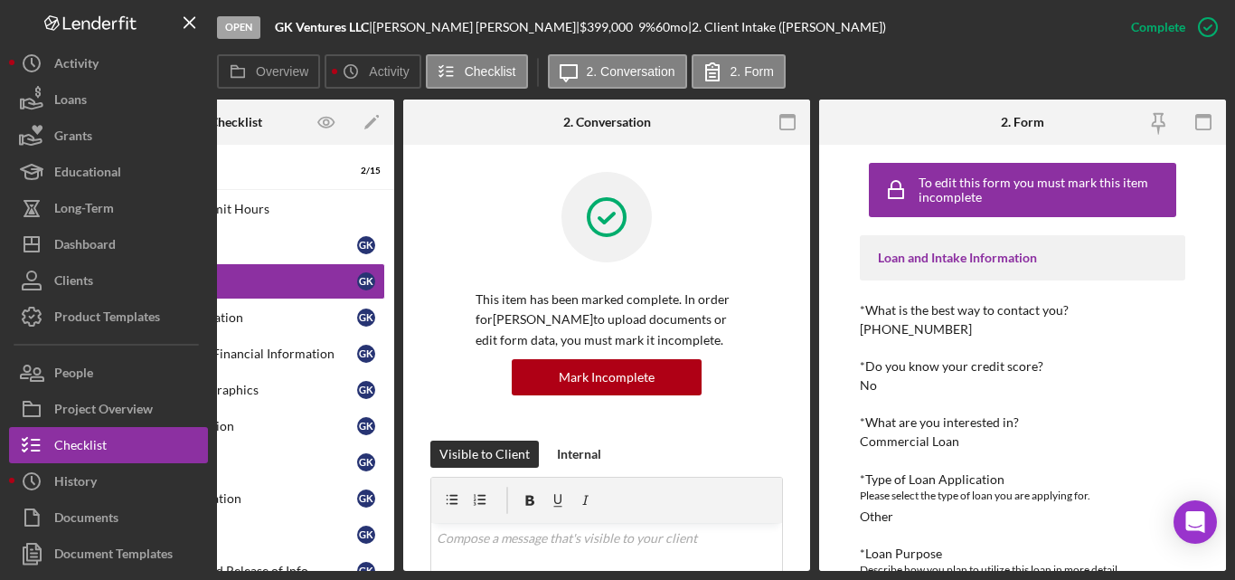
scroll to position [0, 0]
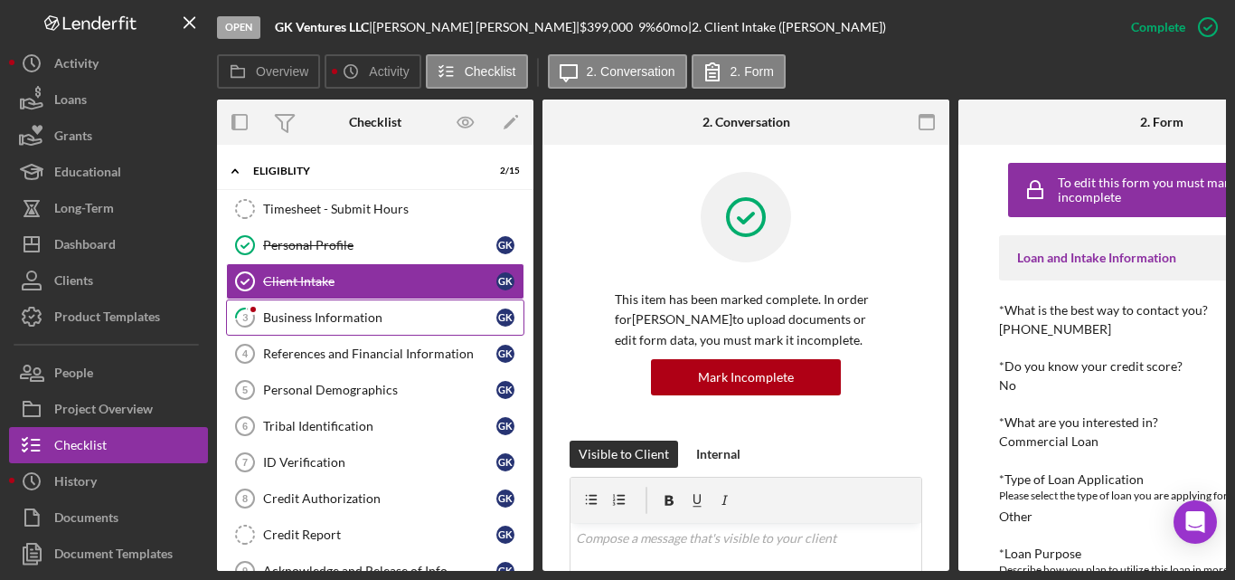
click at [293, 311] on div "Business Information" at bounding box center [379, 317] width 233 height 14
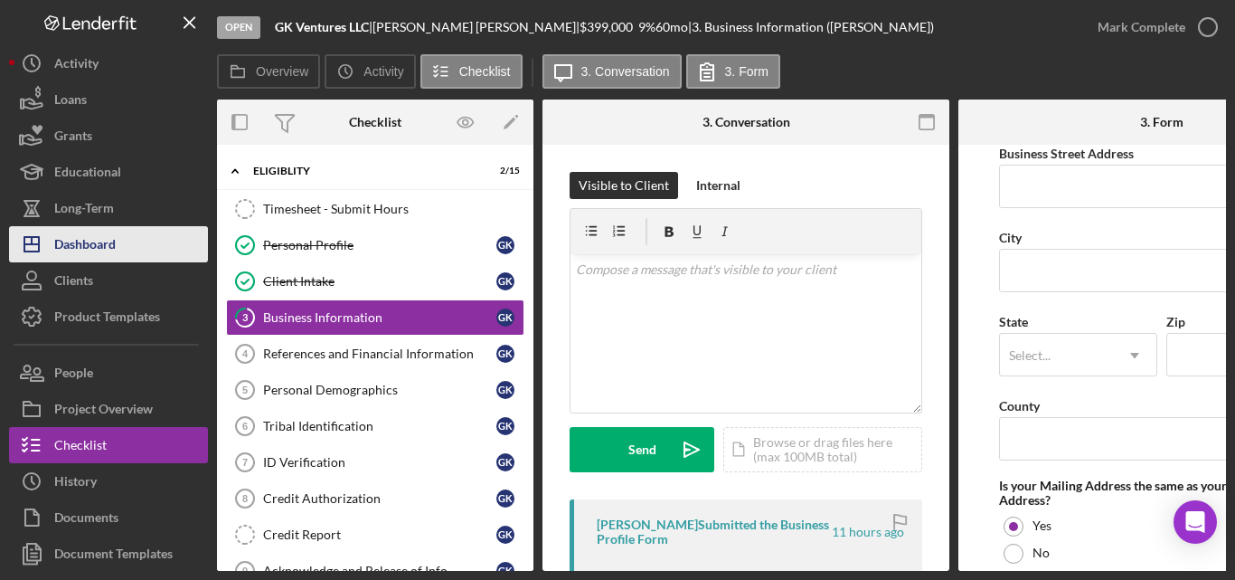
click at [83, 241] on div "Dashboard" at bounding box center [84, 246] width 61 height 41
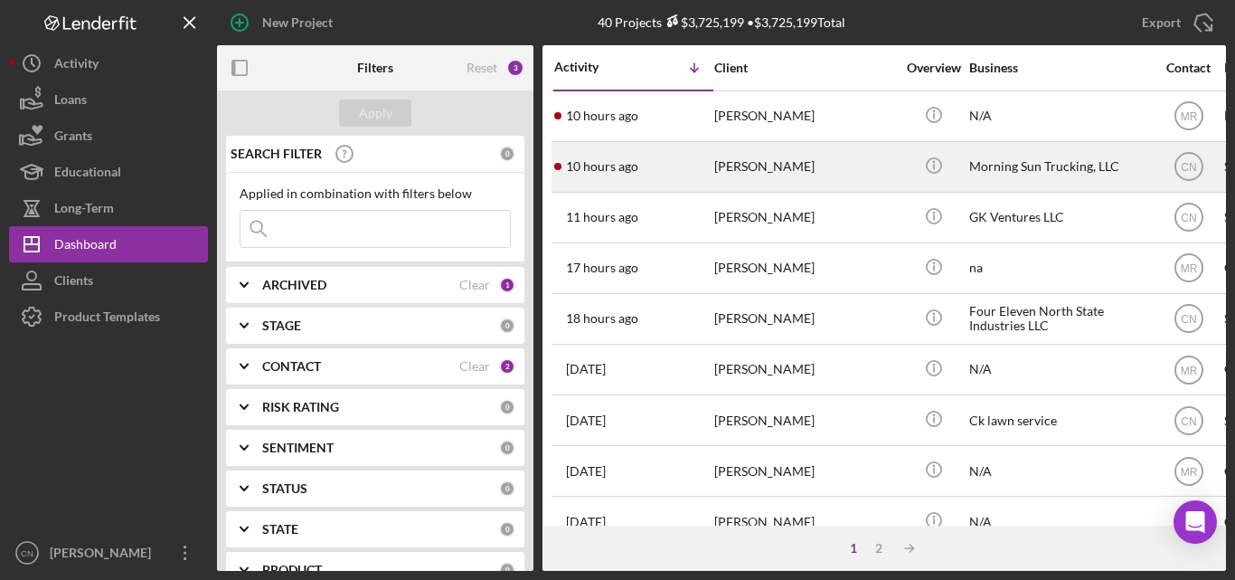
click at [741, 162] on div "[PERSON_NAME]" at bounding box center [804, 167] width 181 height 48
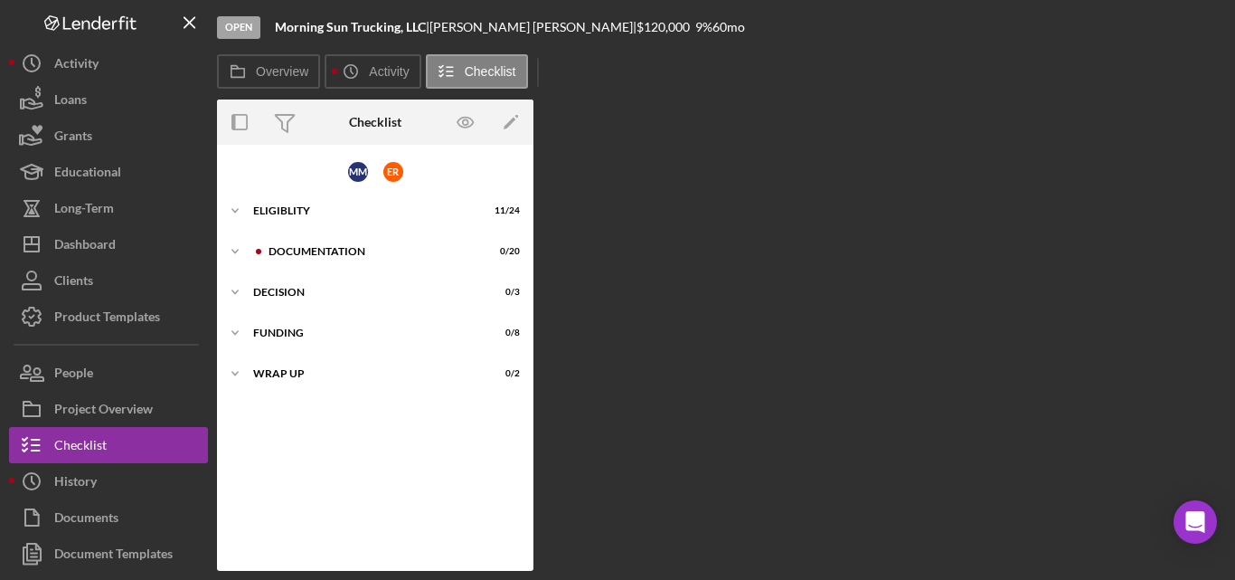
scroll to position [4, 0]
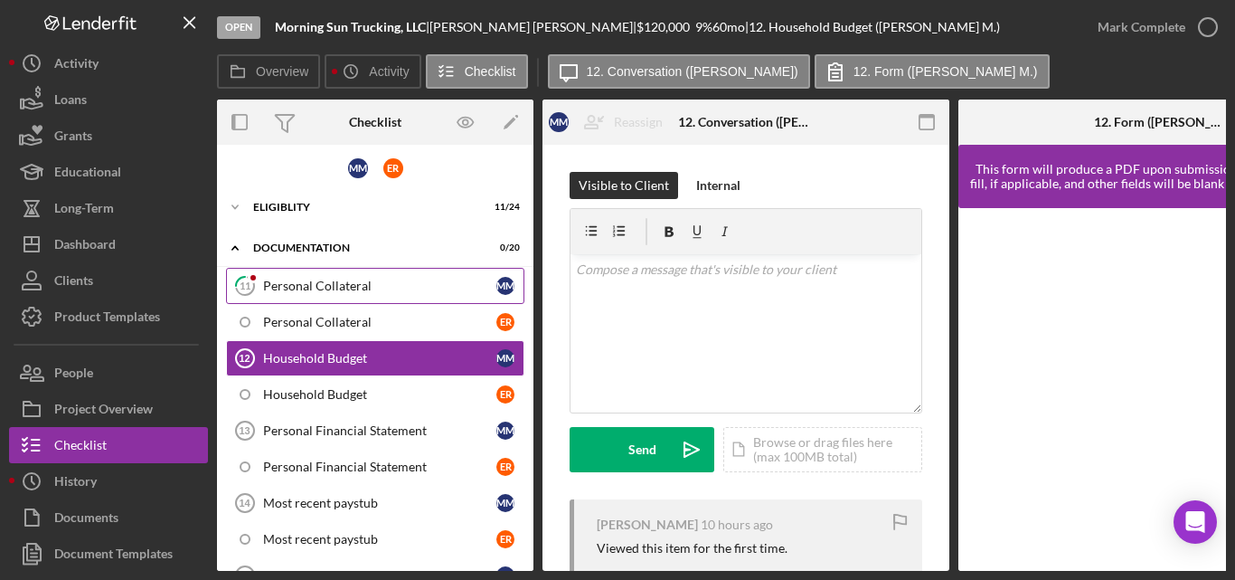
click at [298, 278] on div "Personal Collateral" at bounding box center [379, 285] width 233 height 14
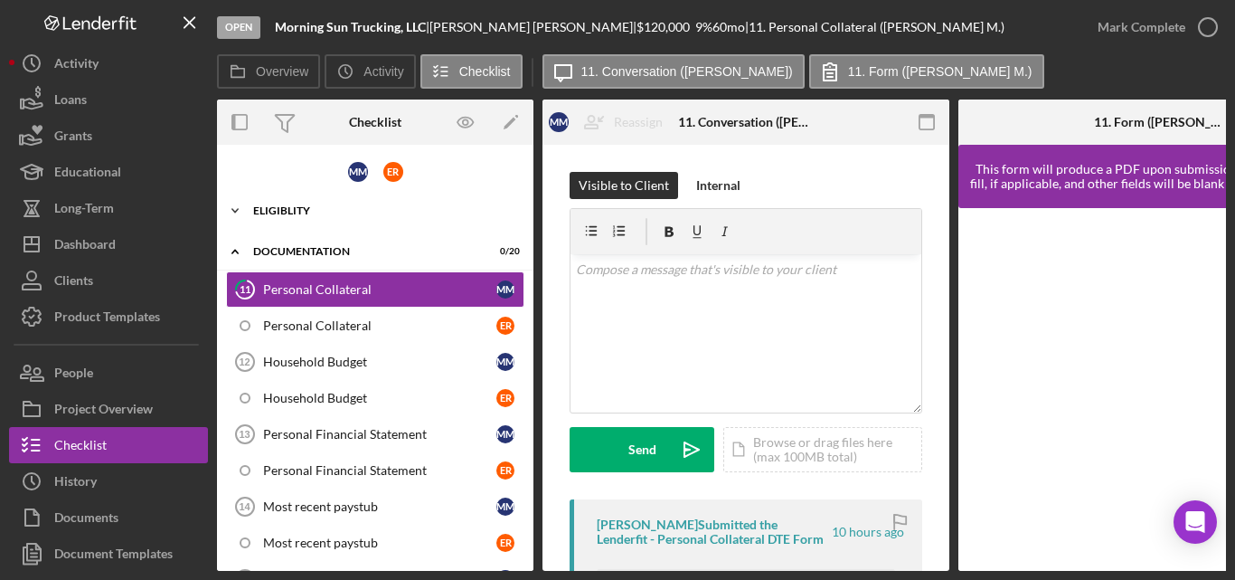
click at [282, 207] on div "Eligiblity" at bounding box center [382, 210] width 258 height 11
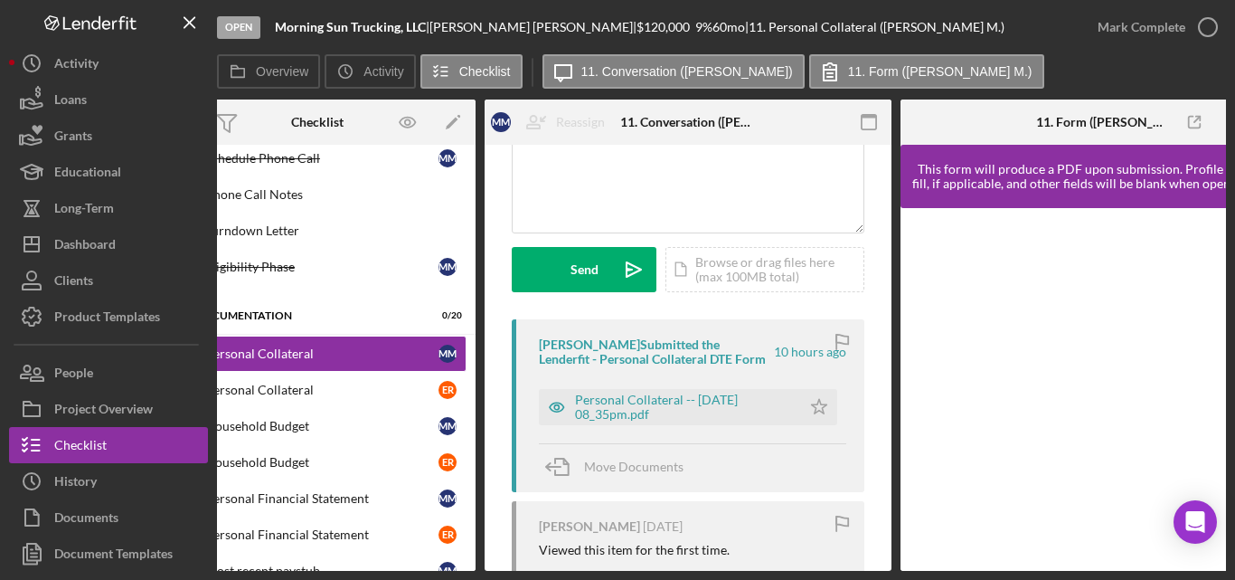
scroll to position [181, 0]
click at [637, 399] on div "Personal Collateral -- [DATE] 08_35pm.pdf" at bounding box center [683, 405] width 217 height 29
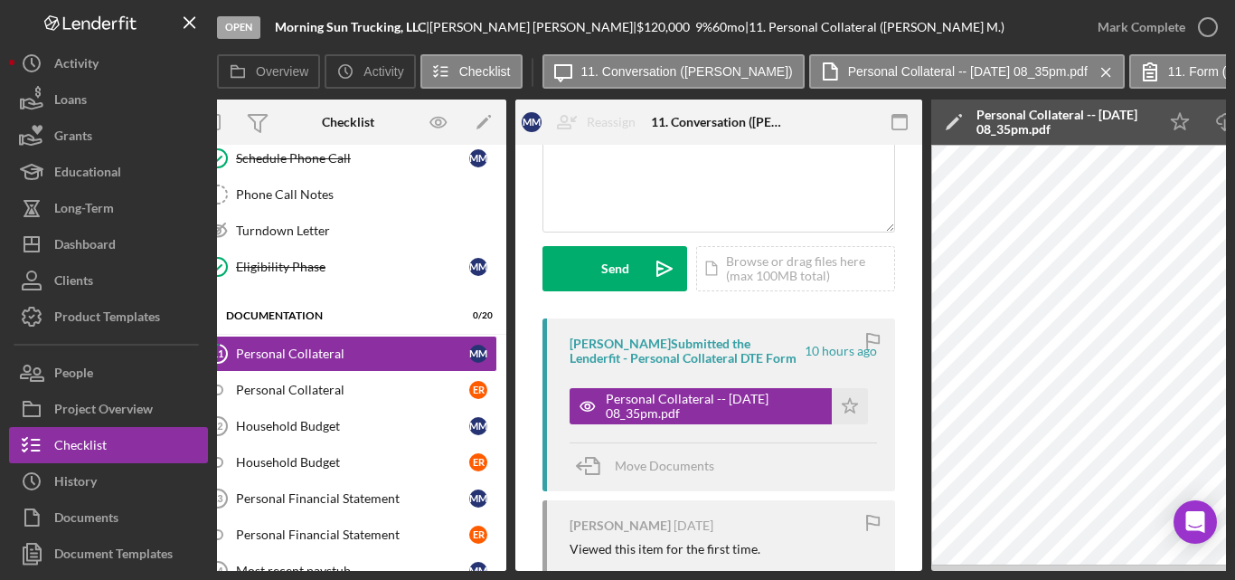
scroll to position [0, 0]
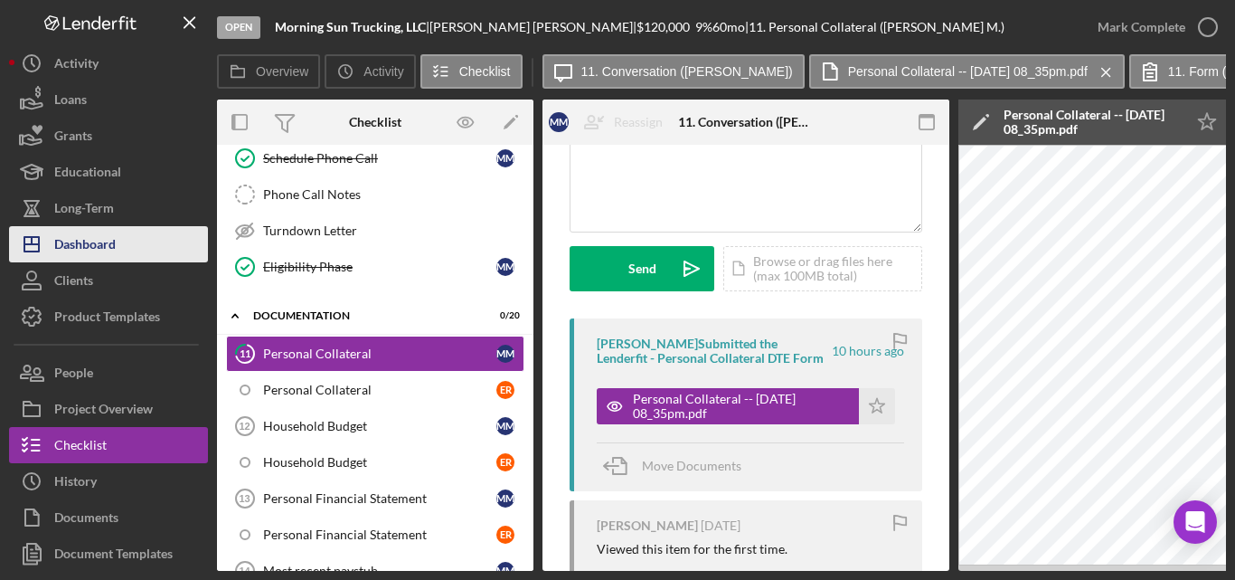
click at [67, 246] on div "Dashboard" at bounding box center [84, 246] width 61 height 41
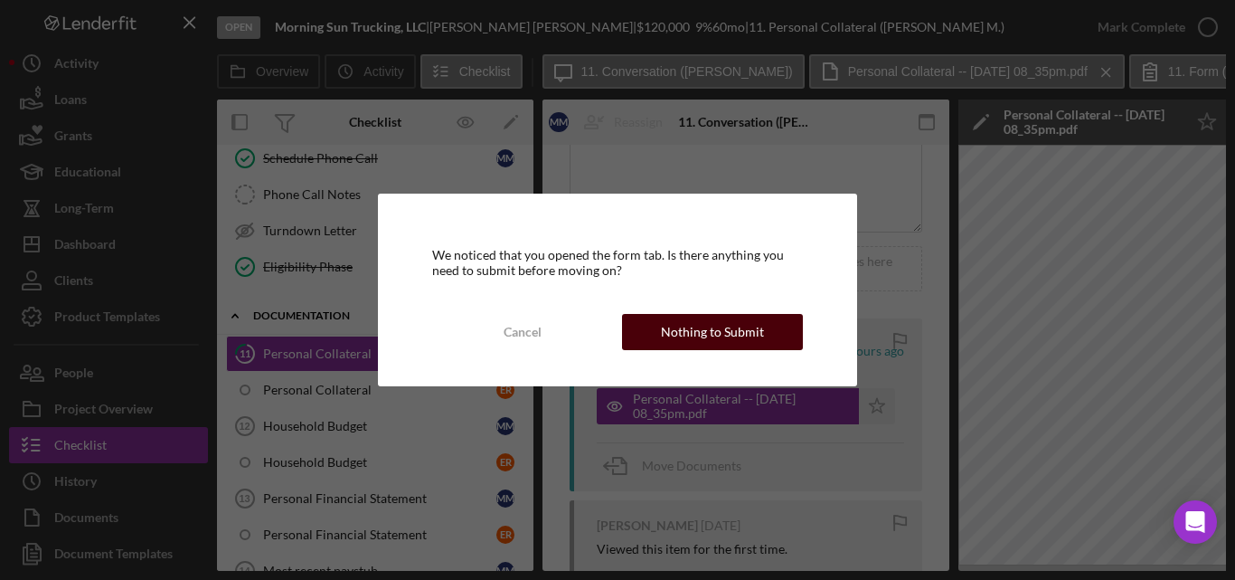
click at [693, 333] on div "Nothing to Submit" at bounding box center [712, 332] width 103 height 36
